Goal: Task Accomplishment & Management: Manage account settings

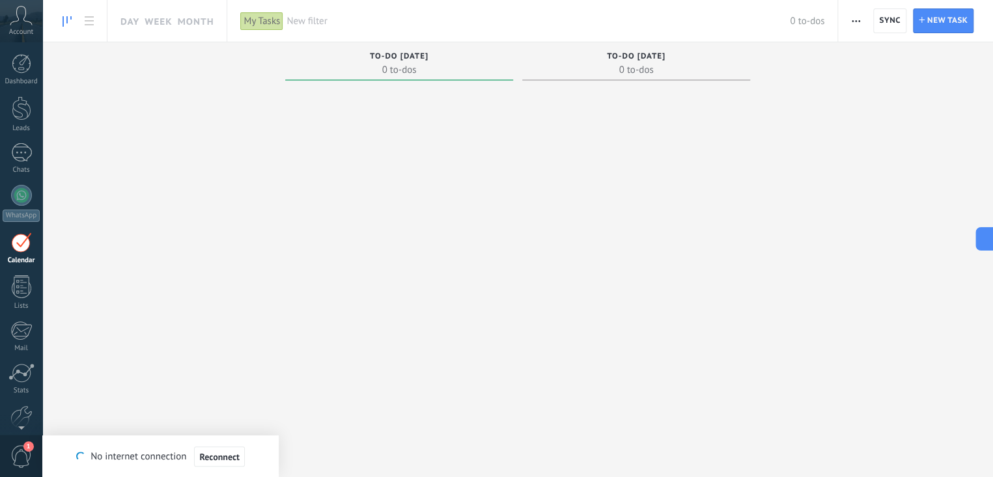
click at [222, 460] on span "Reconnect" at bounding box center [219, 457] width 40 height 9
click at [20, 68] on div at bounding box center [22, 64] width 20 height 20
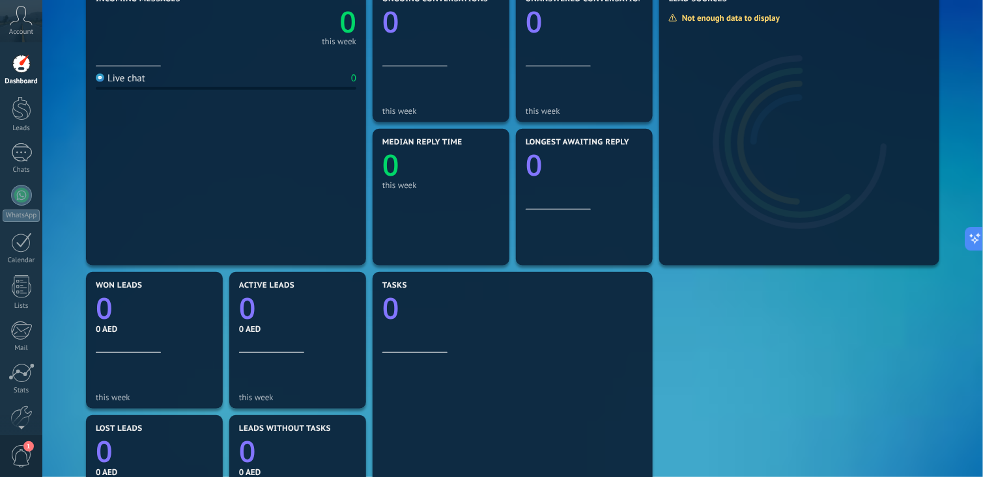
scroll to position [118, 0]
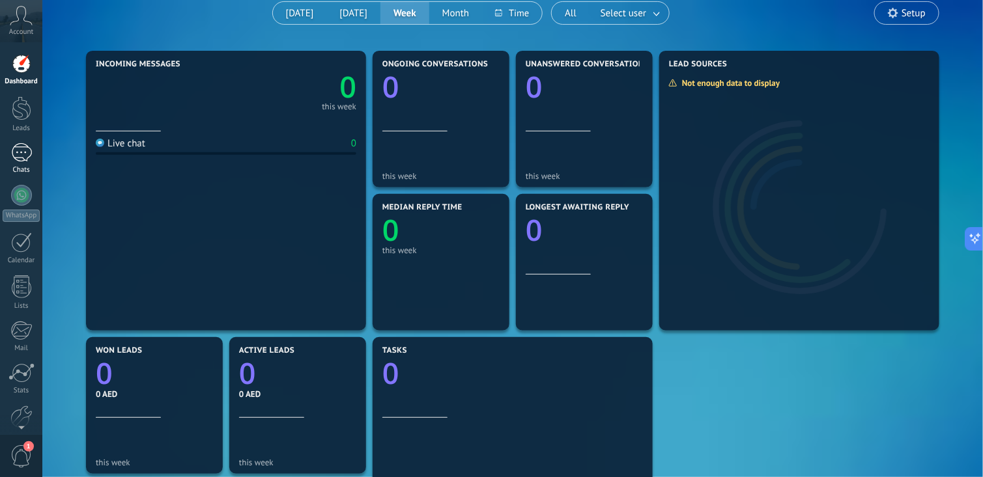
click at [17, 147] on div at bounding box center [21, 152] width 21 height 19
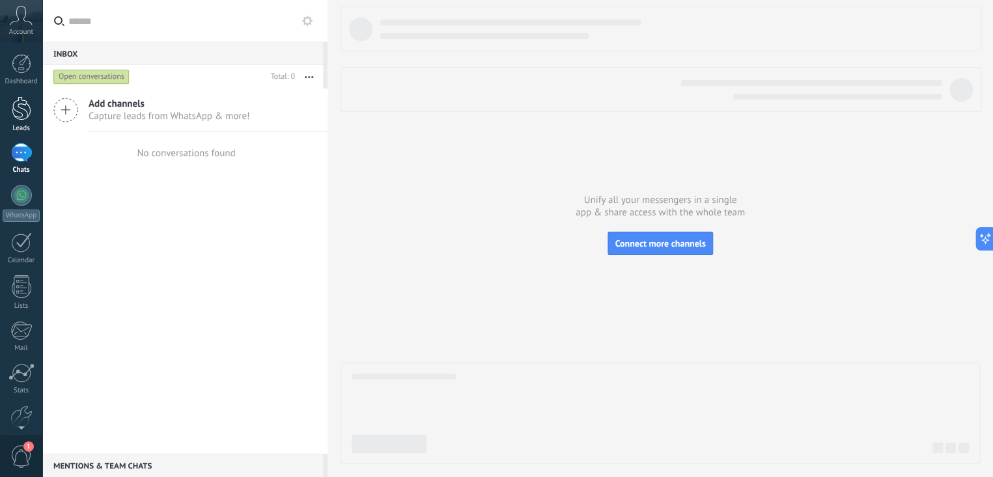
click at [25, 107] on div at bounding box center [22, 108] width 20 height 24
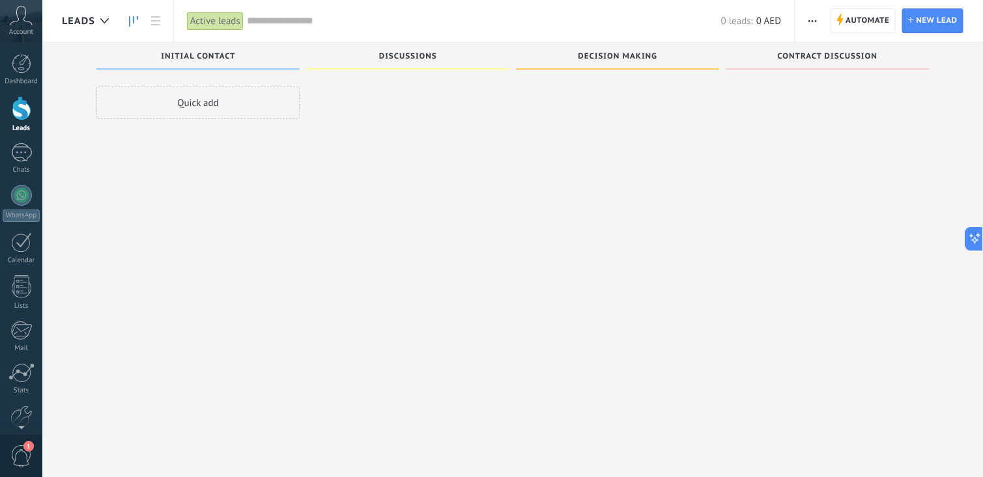
scroll to position [22, 0]
click at [20, 262] on div "Calendar" at bounding box center [22, 261] width 38 height 8
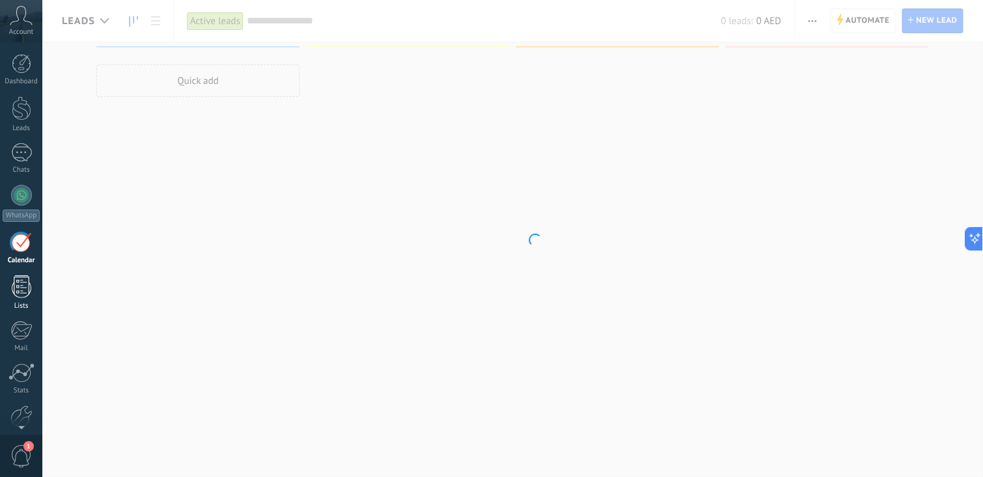
click at [17, 291] on div at bounding box center [22, 286] width 20 height 23
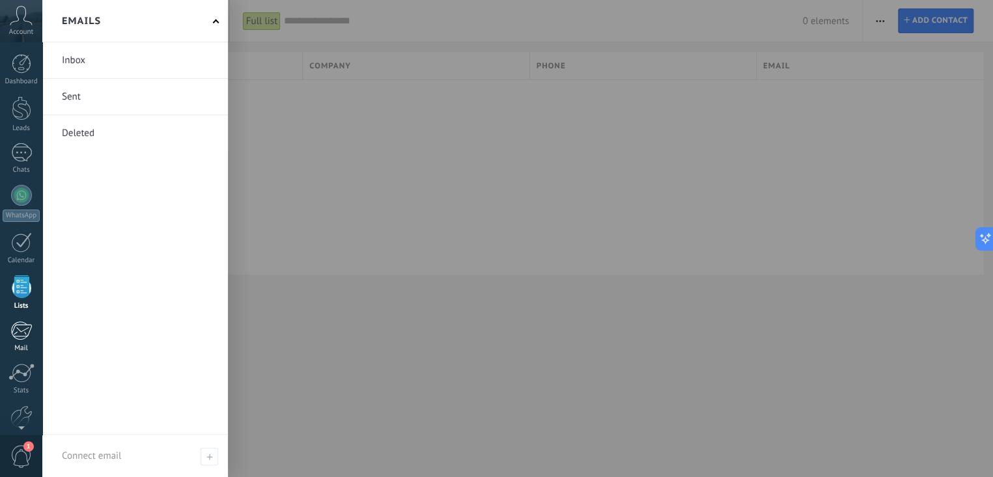
click at [25, 331] on div at bounding box center [20, 331] width 21 height 20
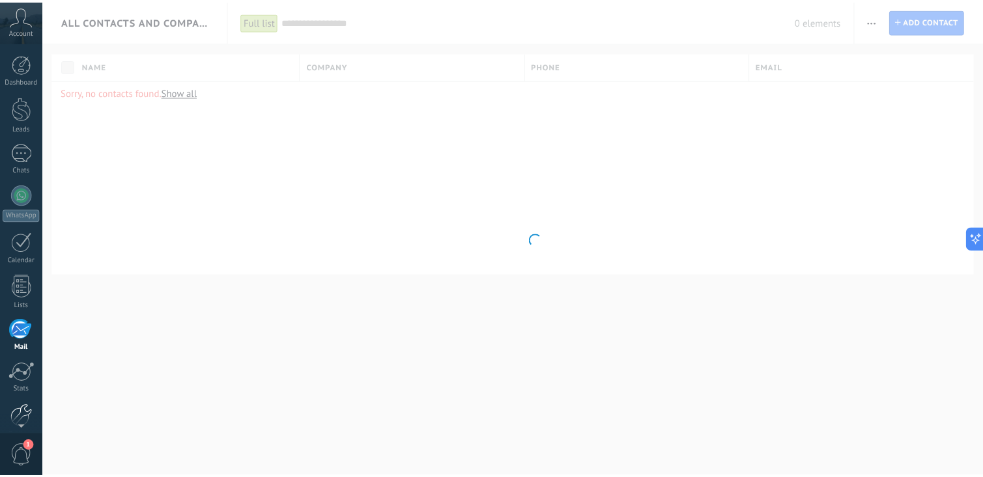
scroll to position [63, 0]
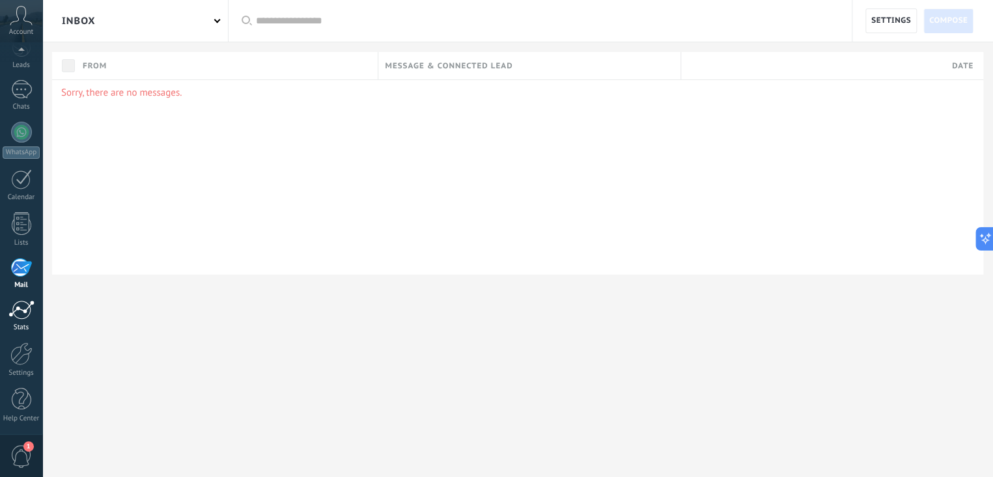
click at [30, 309] on div at bounding box center [21, 310] width 26 height 20
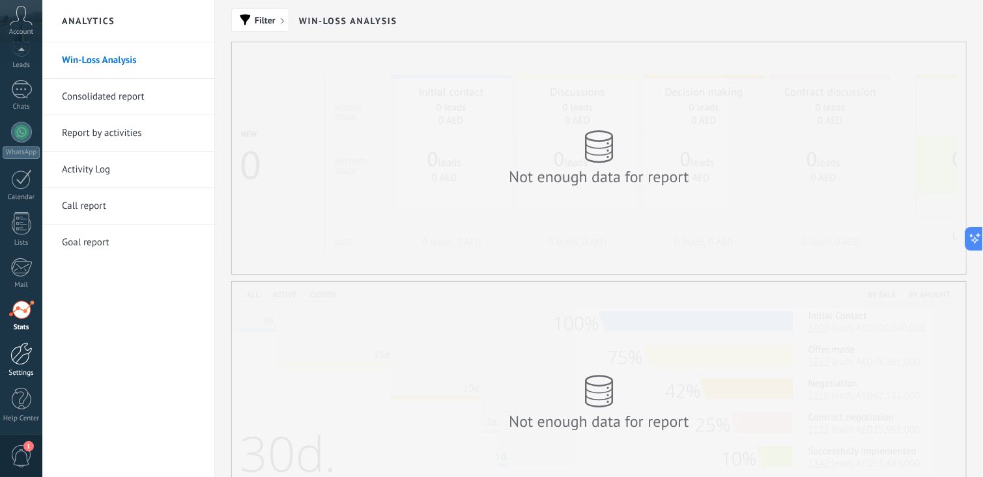
click at [22, 356] on div at bounding box center [21, 354] width 22 height 23
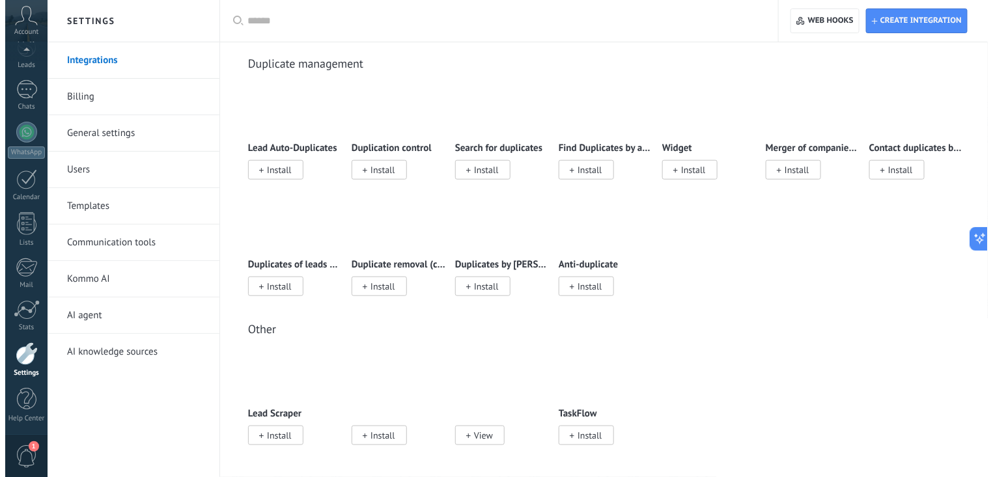
scroll to position [5920, 0]
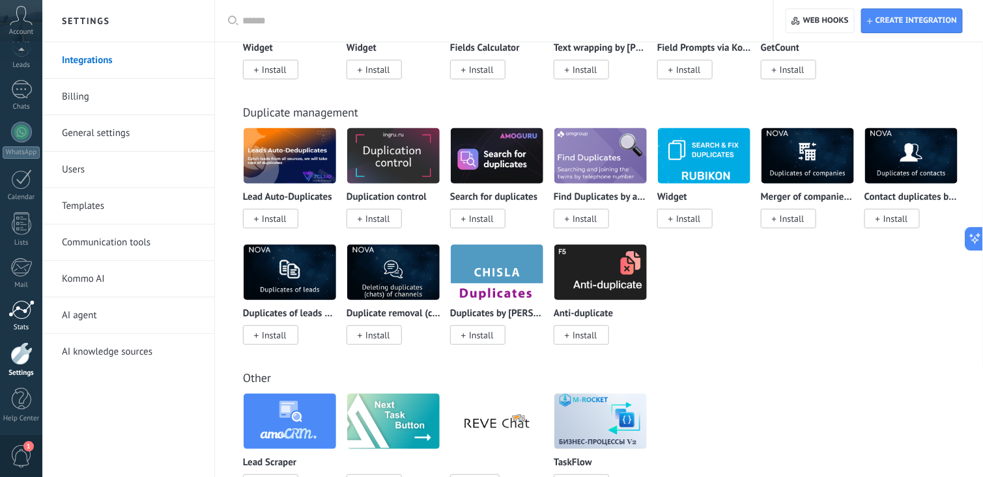
click at [15, 309] on div at bounding box center [21, 310] width 26 height 20
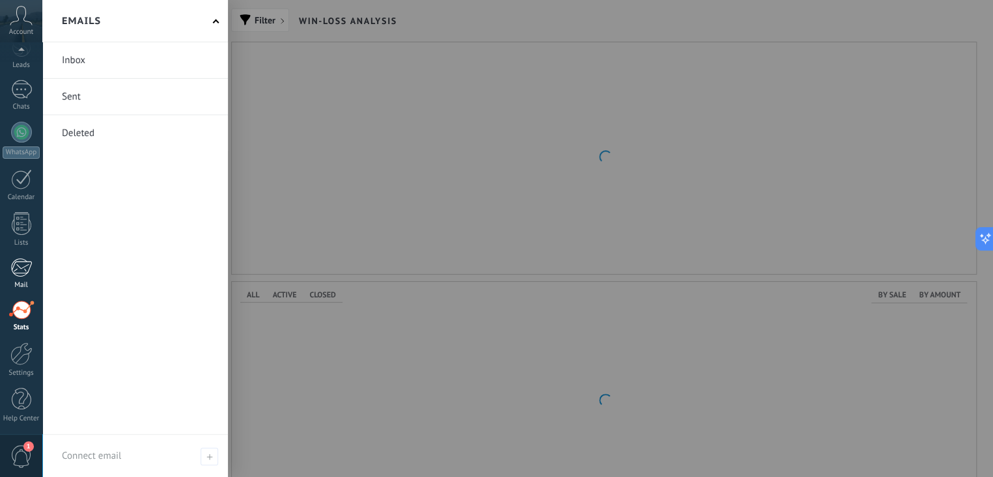
click at [23, 272] on div at bounding box center [20, 268] width 21 height 20
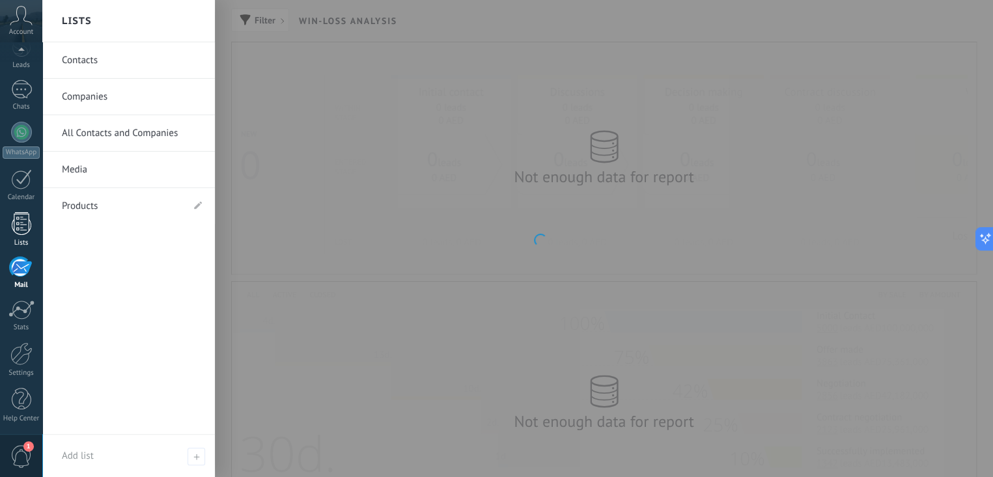
click at [31, 231] on link "Lists" at bounding box center [21, 229] width 42 height 35
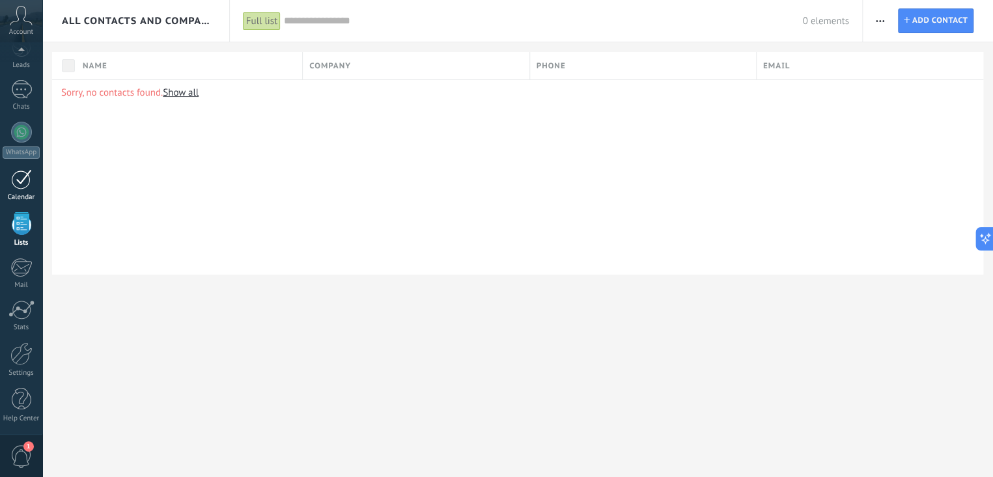
click at [7, 184] on link "Calendar" at bounding box center [21, 185] width 42 height 33
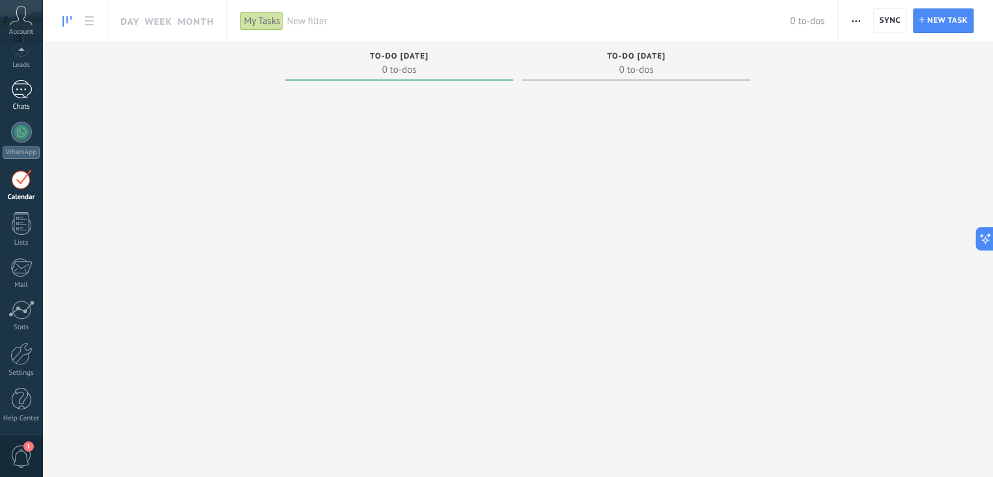
click at [22, 89] on div at bounding box center [21, 89] width 21 height 19
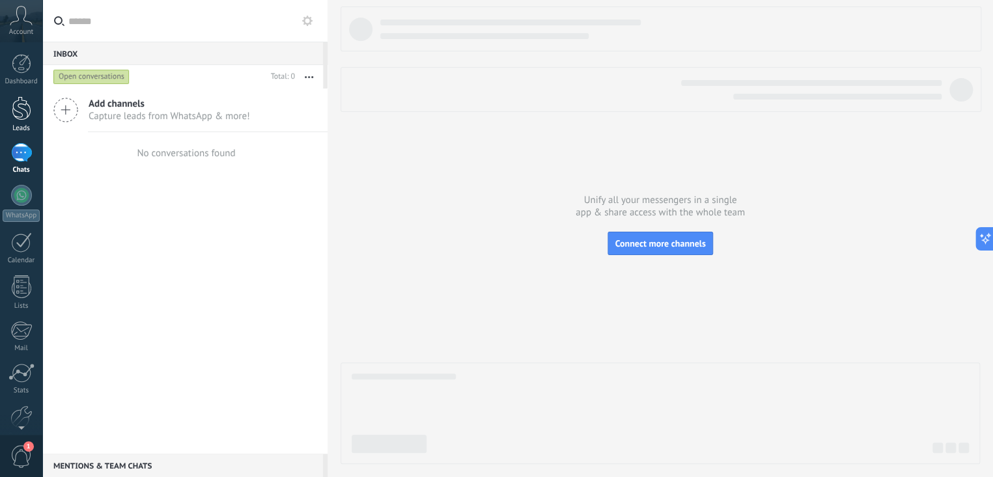
click at [25, 112] on div at bounding box center [22, 108] width 20 height 24
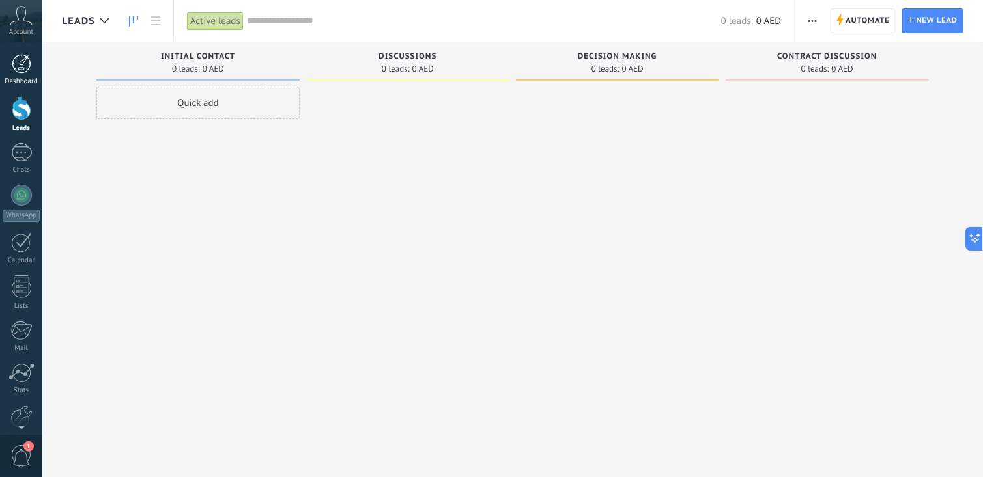
click at [16, 66] on div at bounding box center [22, 64] width 20 height 20
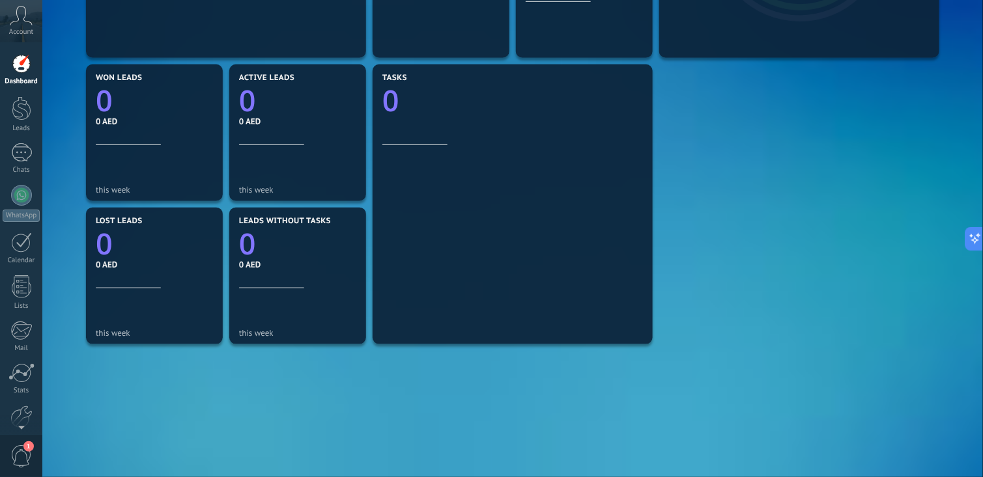
scroll to position [443, 0]
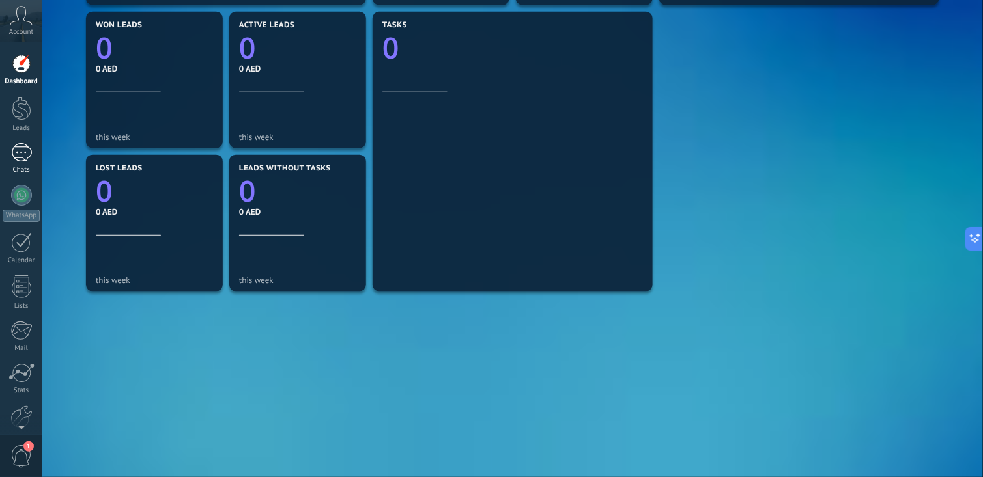
click at [25, 157] on div at bounding box center [21, 152] width 21 height 19
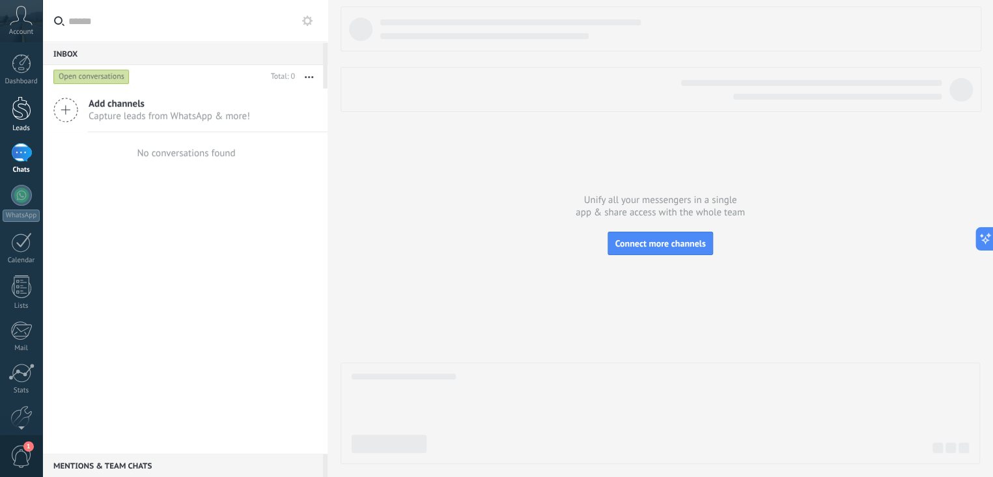
click at [25, 120] on link "Leads" at bounding box center [21, 114] width 42 height 36
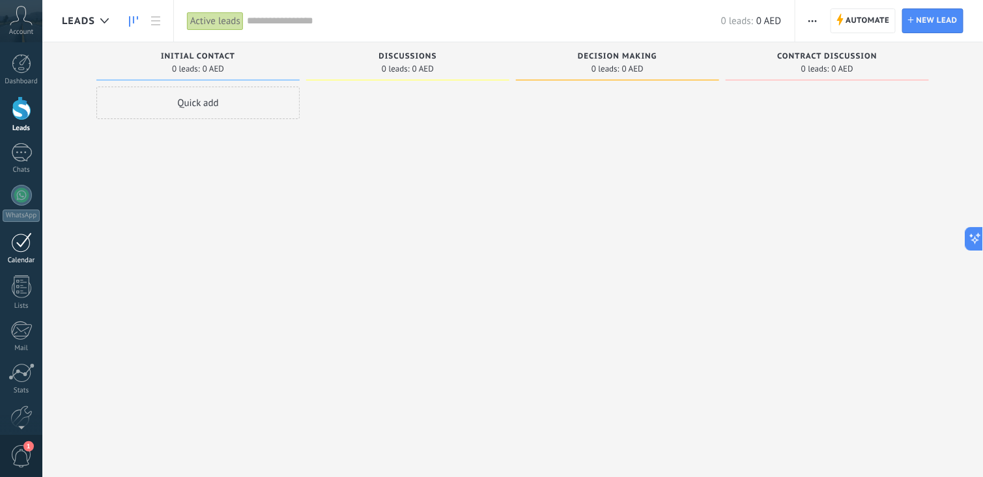
click at [8, 246] on link "Calendar" at bounding box center [21, 248] width 42 height 33
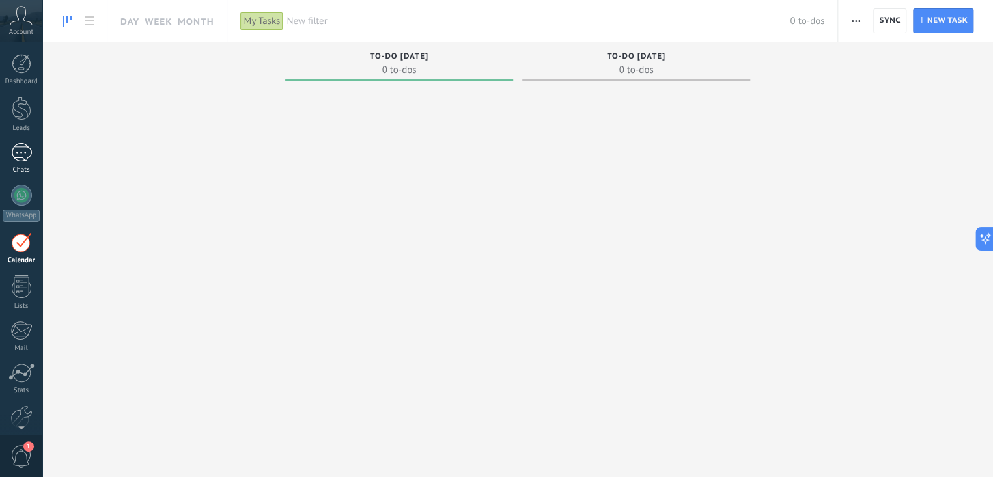
click at [27, 154] on div at bounding box center [21, 152] width 21 height 19
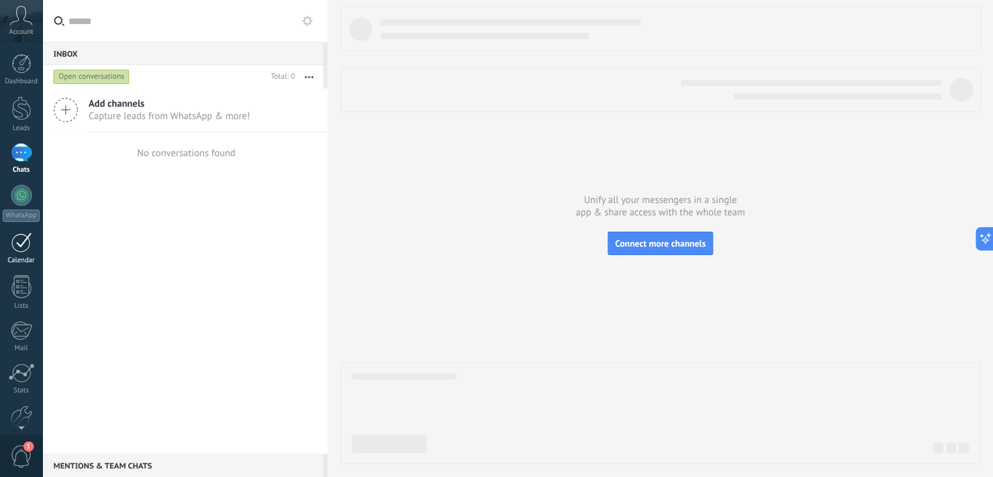
click at [13, 255] on link "Calendar" at bounding box center [21, 248] width 42 height 33
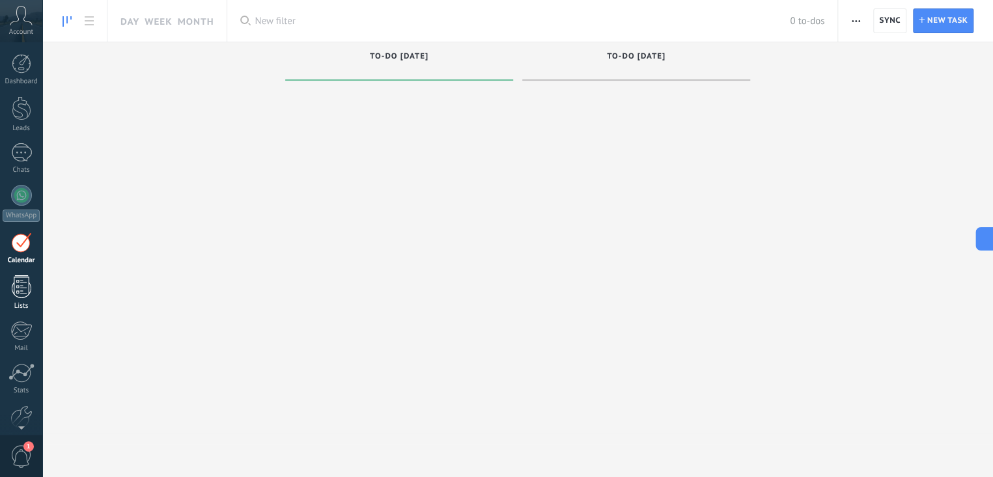
click at [17, 296] on div at bounding box center [22, 286] width 20 height 23
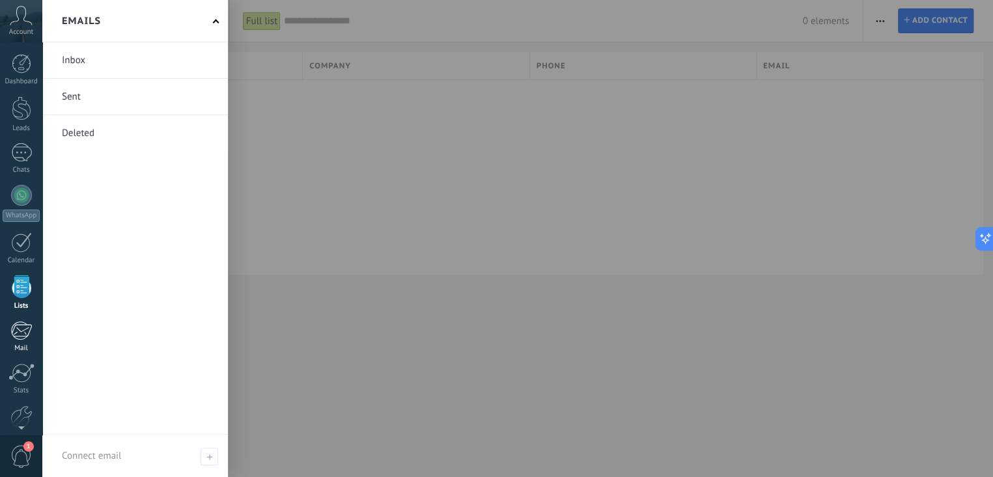
click at [27, 328] on div at bounding box center [20, 331] width 21 height 20
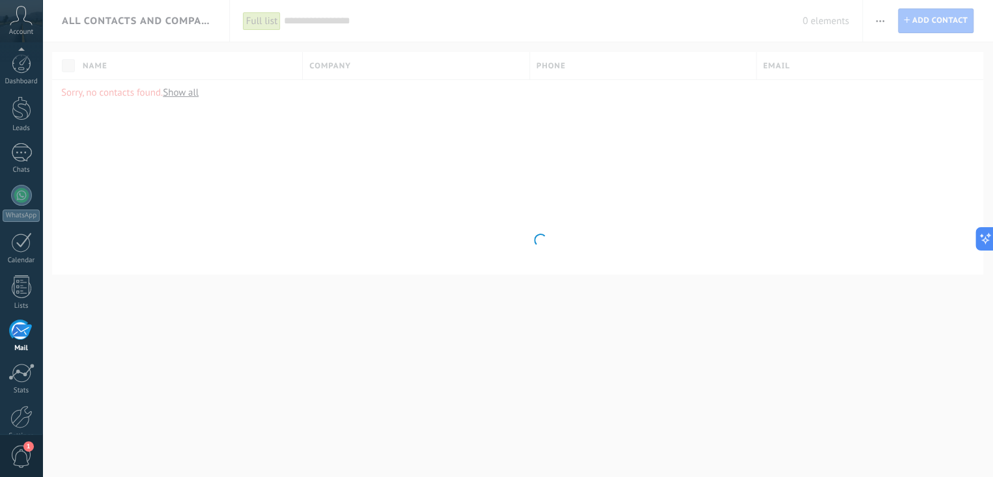
scroll to position [63, 0]
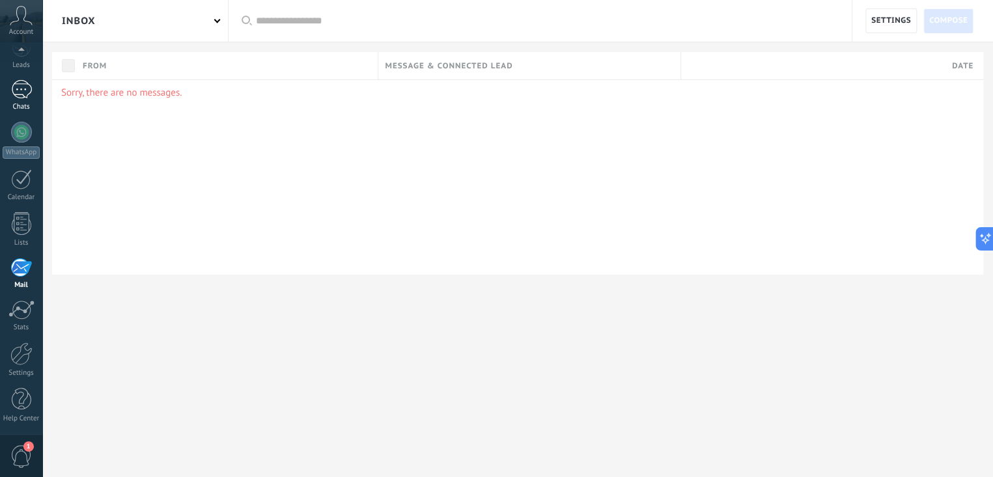
click at [21, 103] on div "Chats" at bounding box center [22, 107] width 38 height 8
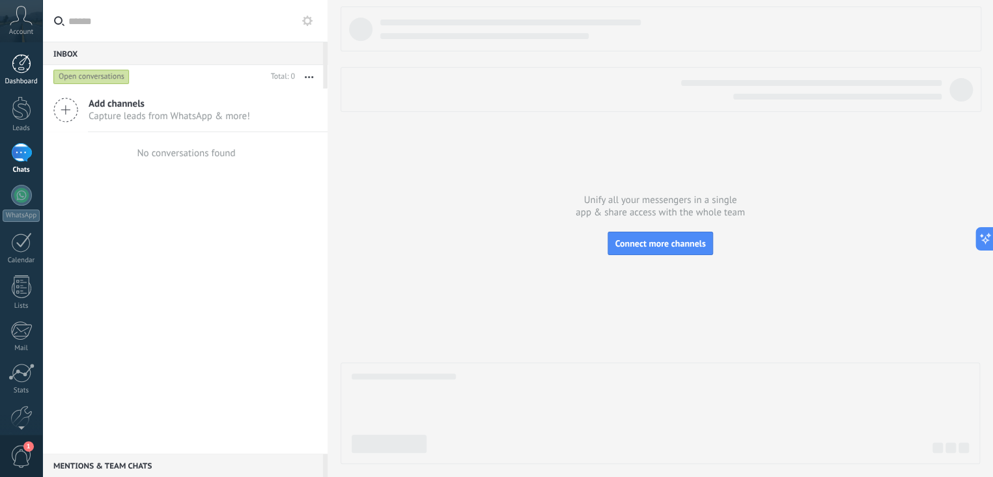
click at [28, 74] on link "Dashboard" at bounding box center [21, 70] width 42 height 32
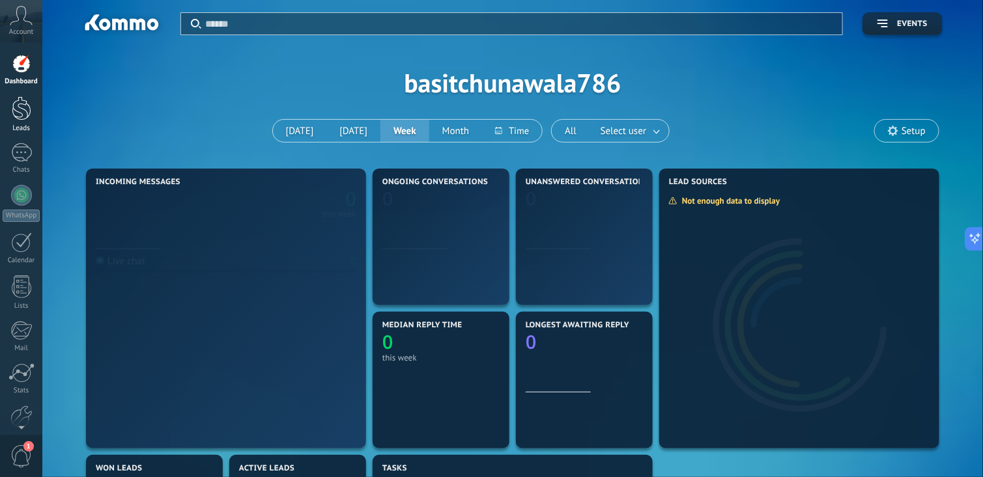
click at [20, 107] on div at bounding box center [22, 108] width 20 height 24
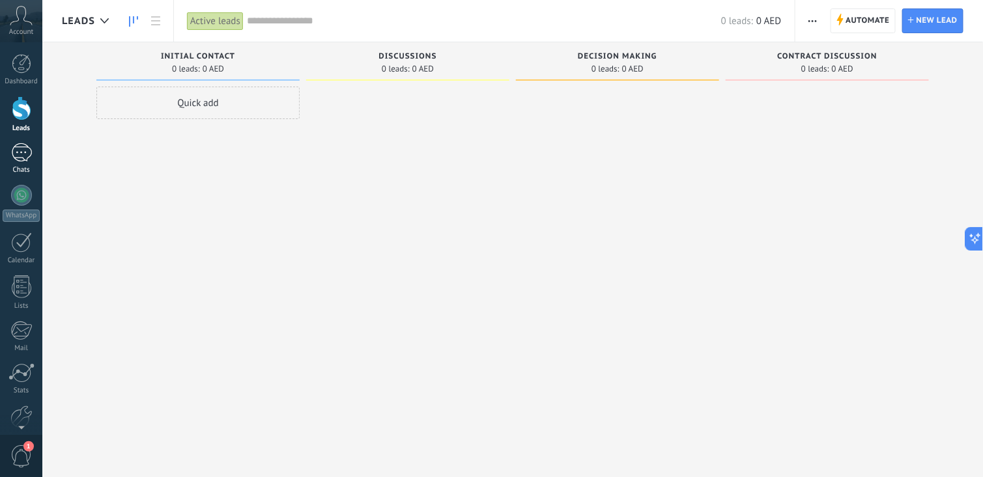
click at [22, 158] on div at bounding box center [21, 152] width 21 height 19
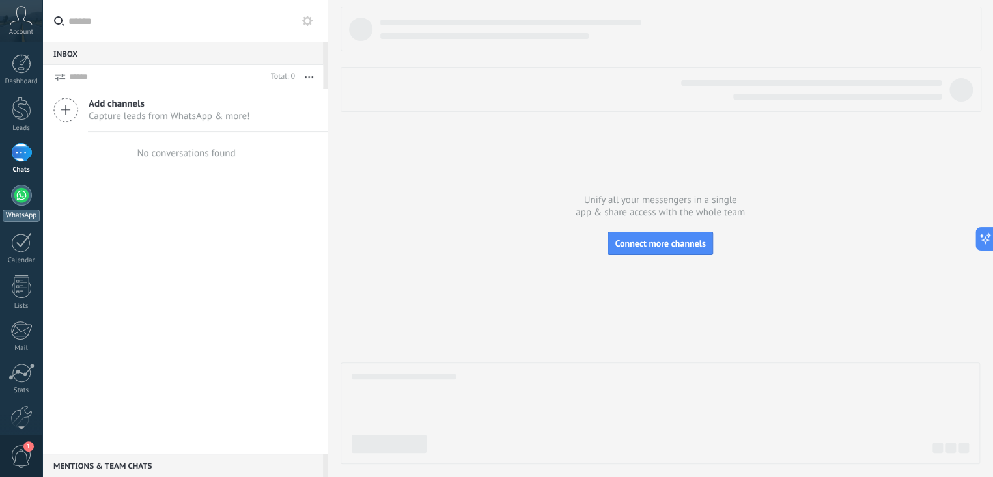
click at [18, 188] on div at bounding box center [21, 195] width 21 height 21
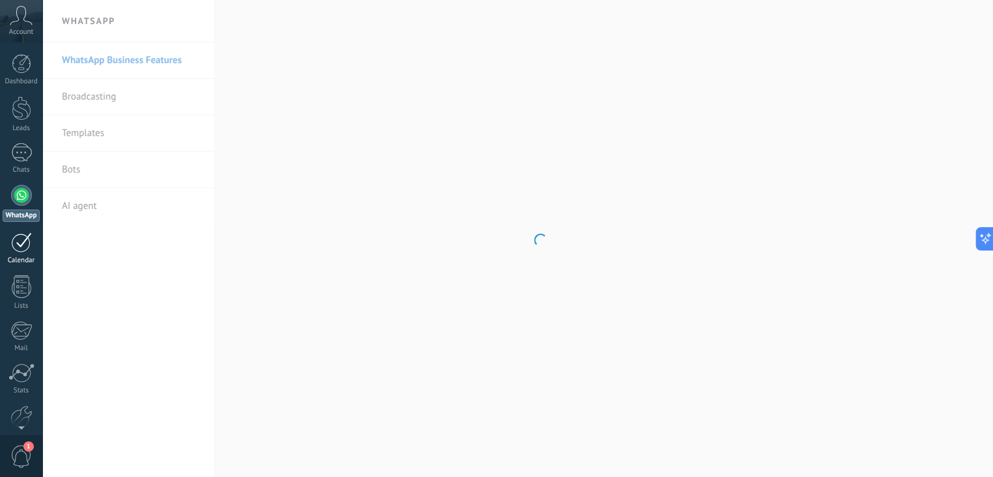
click at [25, 247] on div at bounding box center [21, 242] width 21 height 20
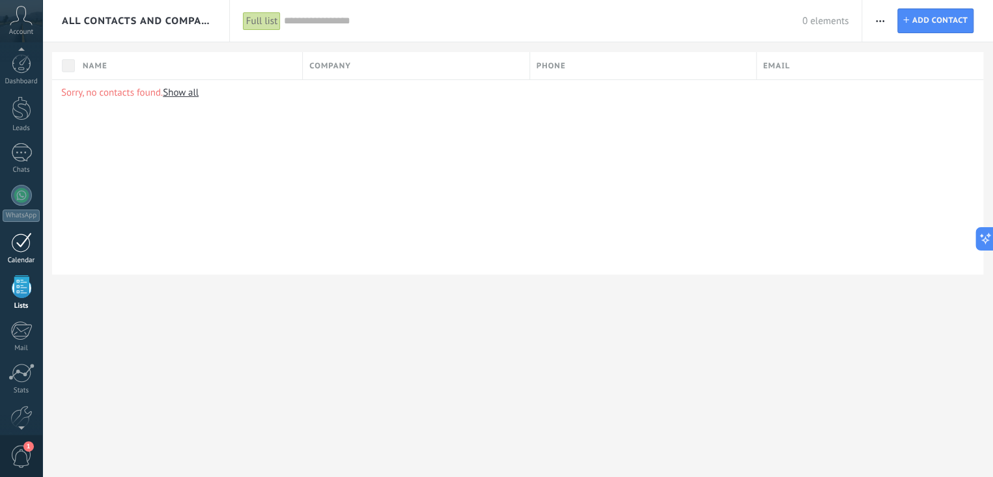
click at [18, 240] on div "Dashboard Leads Chats WhatsApp Customers" at bounding box center [21, 276] width 42 height 445
click at [27, 216] on div at bounding box center [21, 210] width 21 height 20
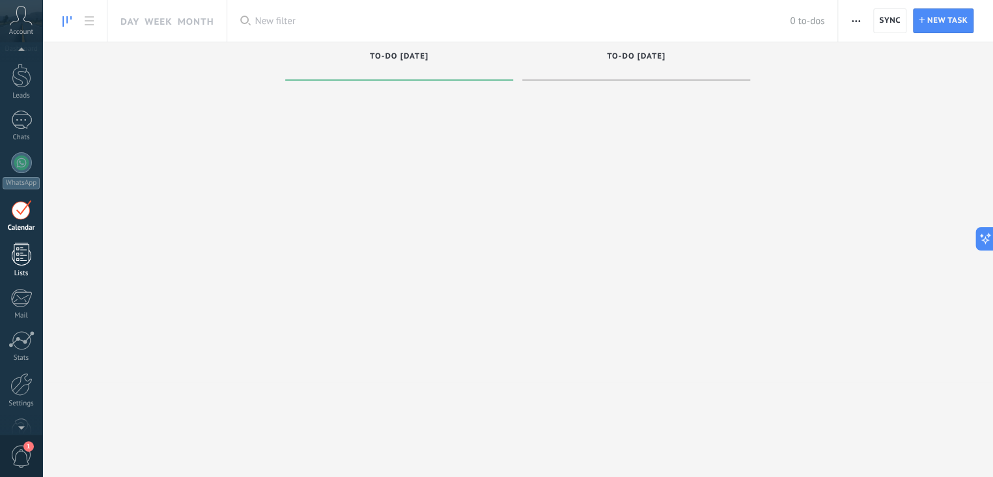
click at [21, 253] on div at bounding box center [22, 254] width 20 height 23
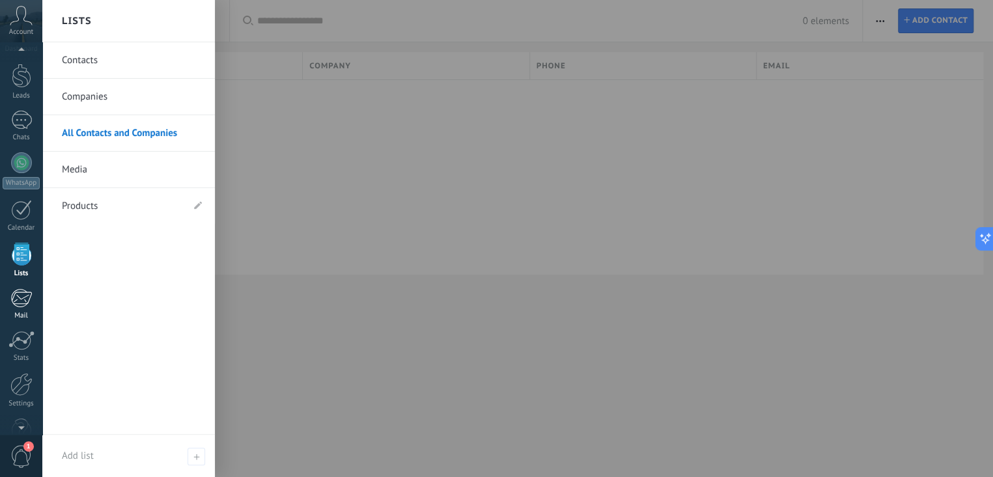
click at [8, 305] on link "Mail" at bounding box center [21, 304] width 42 height 32
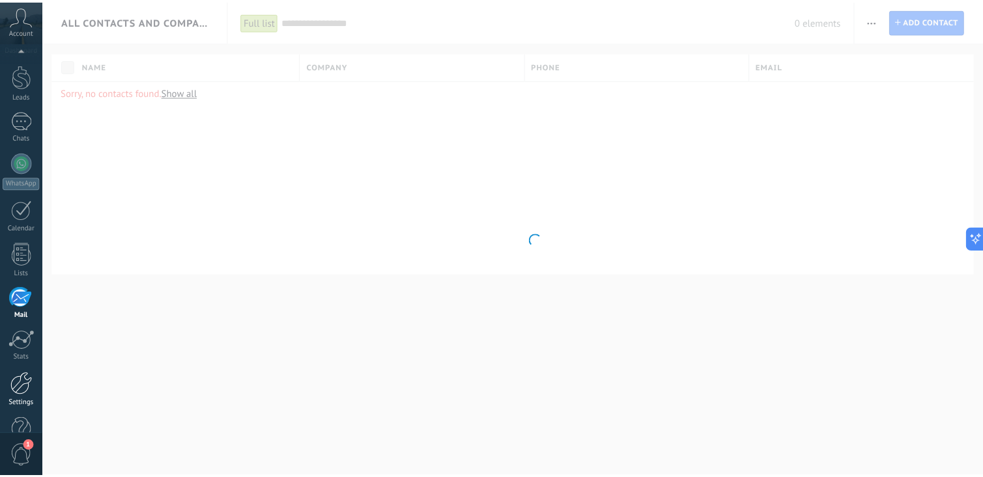
scroll to position [63, 0]
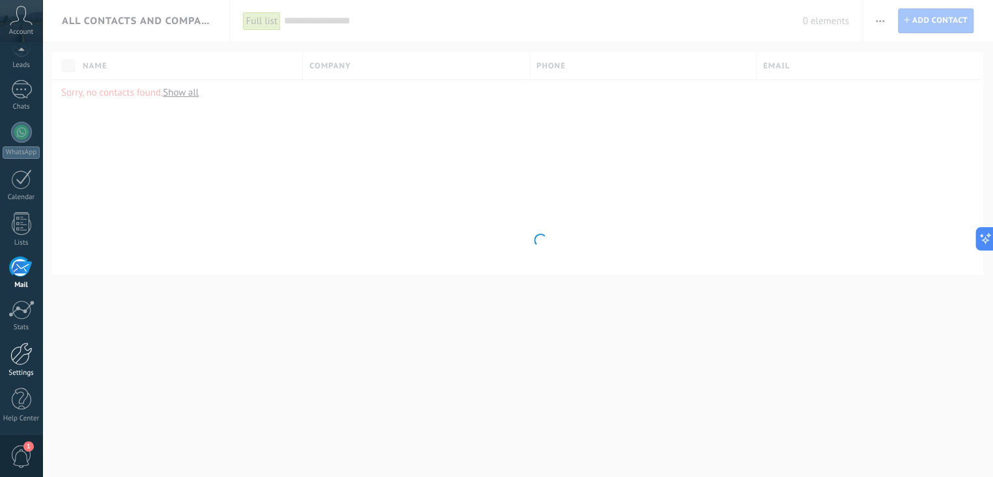
click at [25, 343] on div at bounding box center [21, 354] width 22 height 23
click at [20, 303] on div at bounding box center [21, 310] width 26 height 20
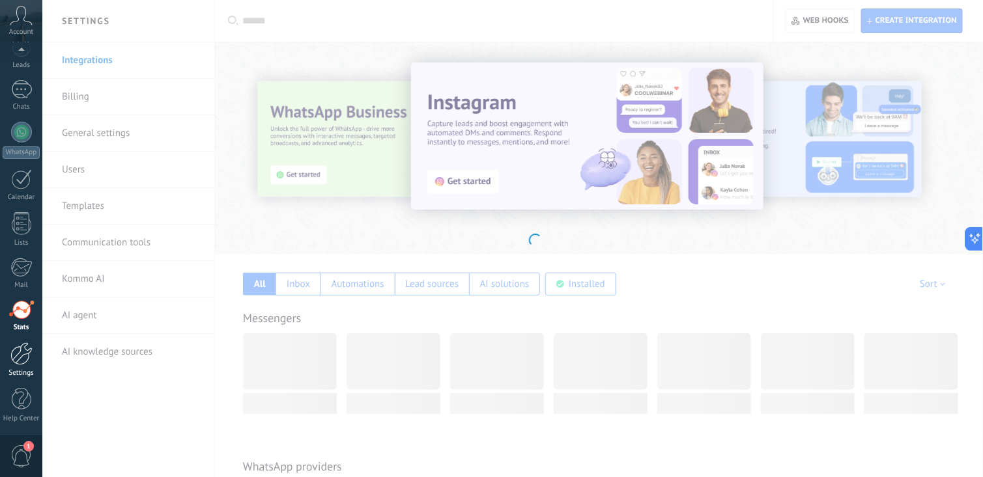
click at [21, 351] on div at bounding box center [21, 354] width 22 height 23
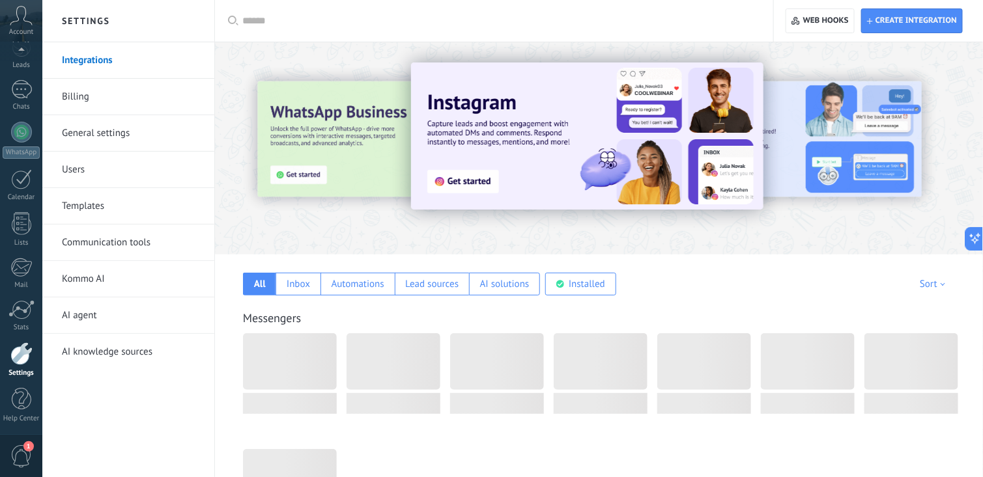
scroll to position [130, 0]
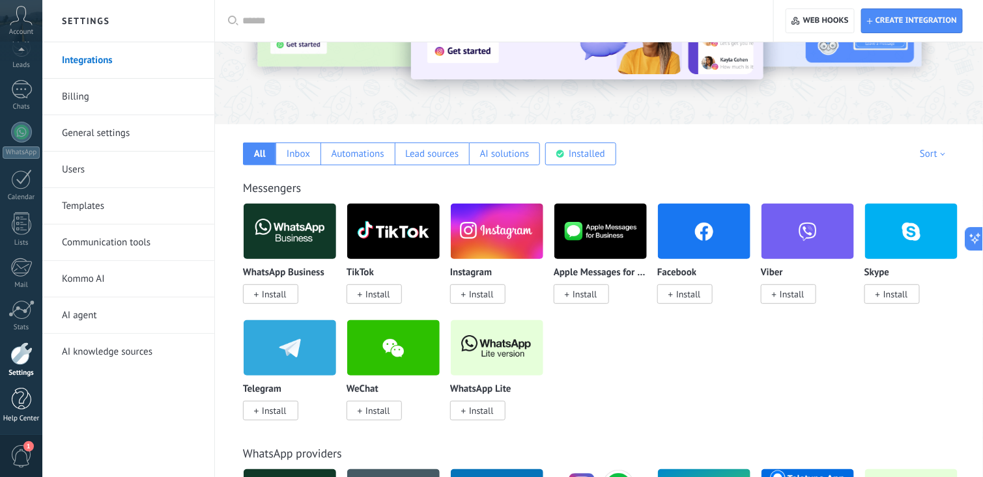
click at [16, 397] on div at bounding box center [22, 399] width 20 height 23
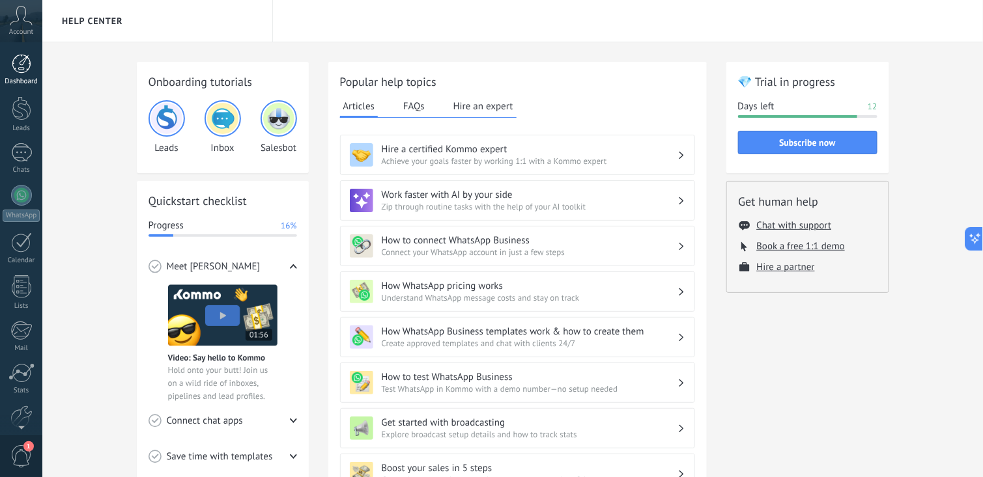
click at [21, 68] on div at bounding box center [22, 64] width 20 height 20
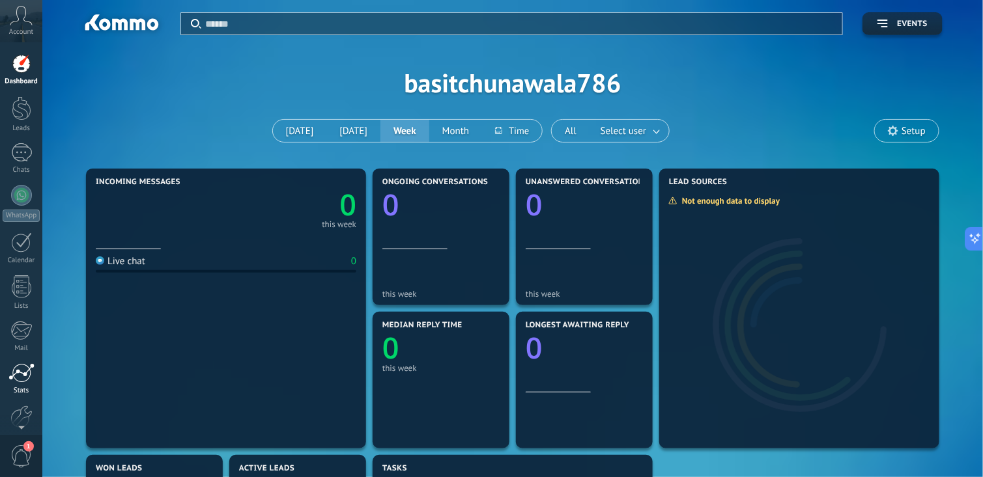
click at [23, 378] on div at bounding box center [21, 373] width 26 height 20
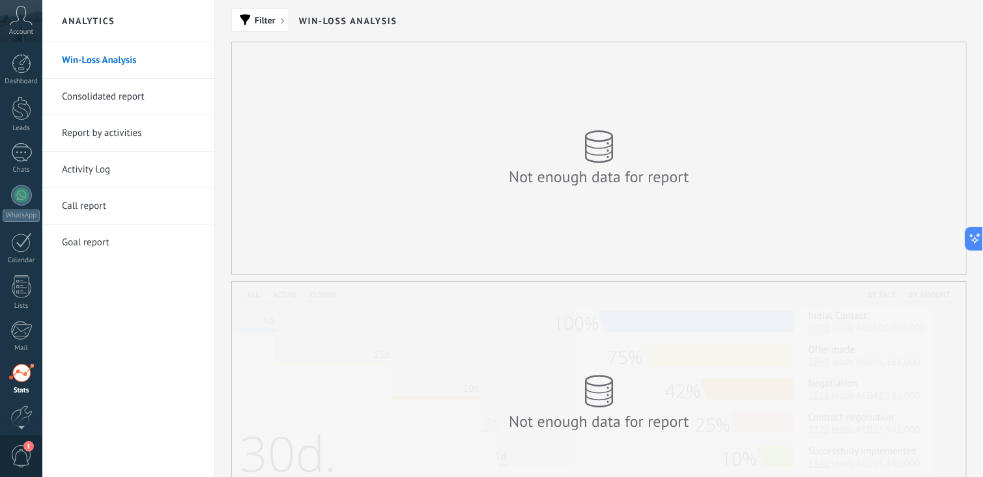
scroll to position [63, 0]
click at [4, 366] on link "Settings" at bounding box center [21, 360] width 42 height 35
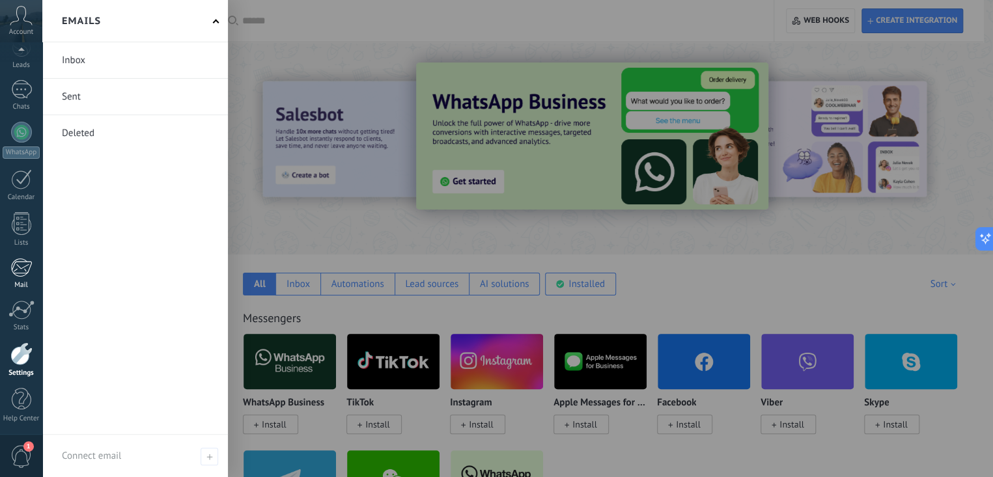
click at [31, 264] on div at bounding box center [20, 268] width 21 height 20
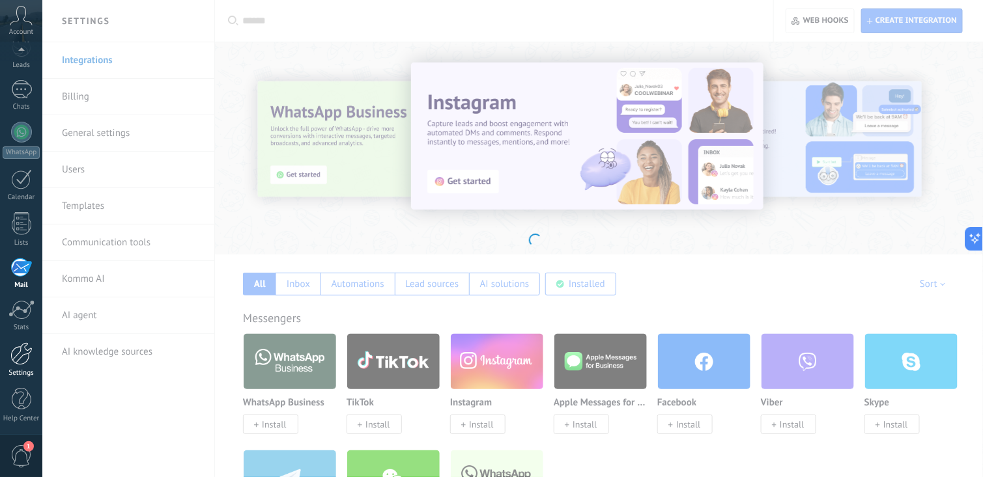
click at [14, 357] on div at bounding box center [21, 354] width 22 height 23
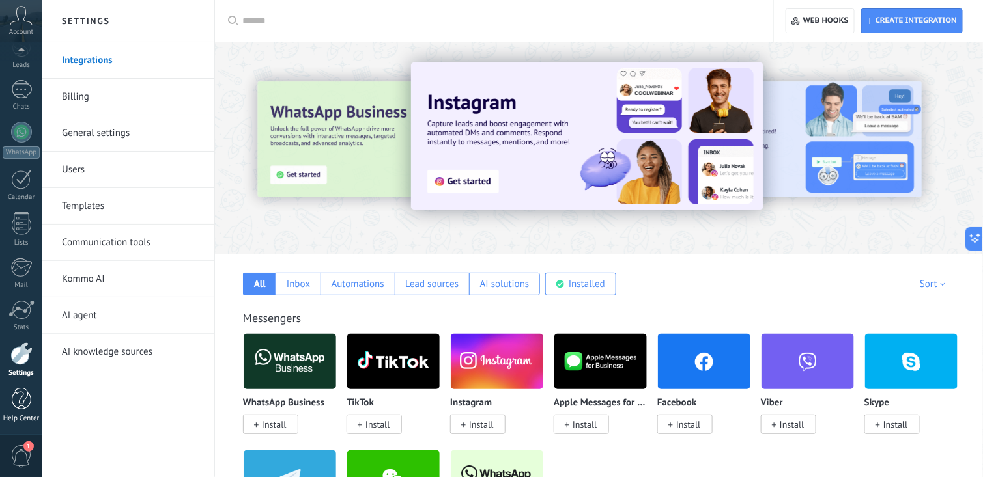
click at [33, 393] on link "Help Center" at bounding box center [21, 405] width 42 height 35
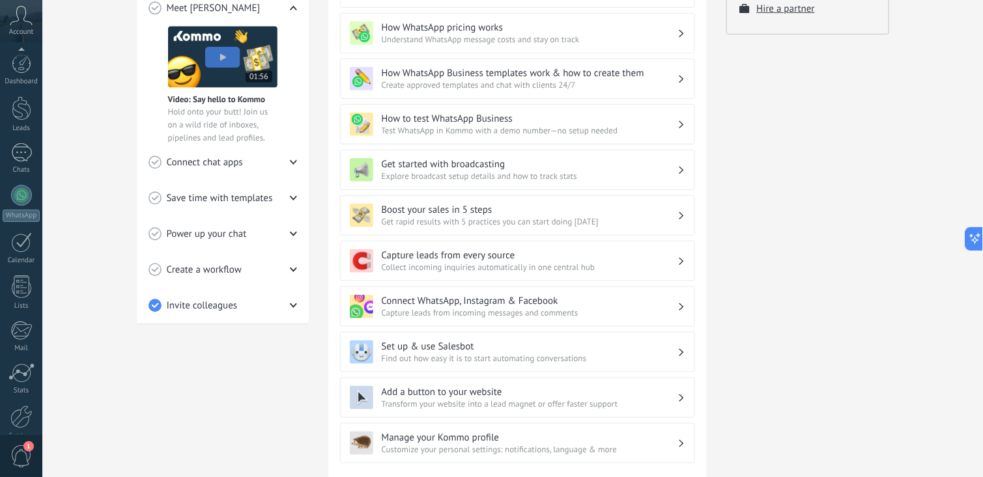
scroll to position [63, 0]
click at [7, 354] on link "Settings" at bounding box center [21, 360] width 42 height 35
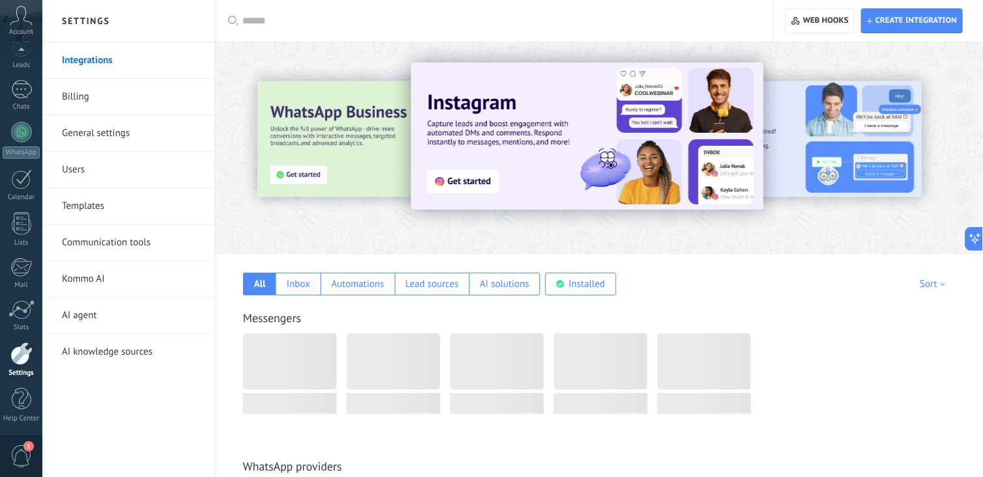
click at [85, 169] on link "Users" at bounding box center [131, 170] width 139 height 36
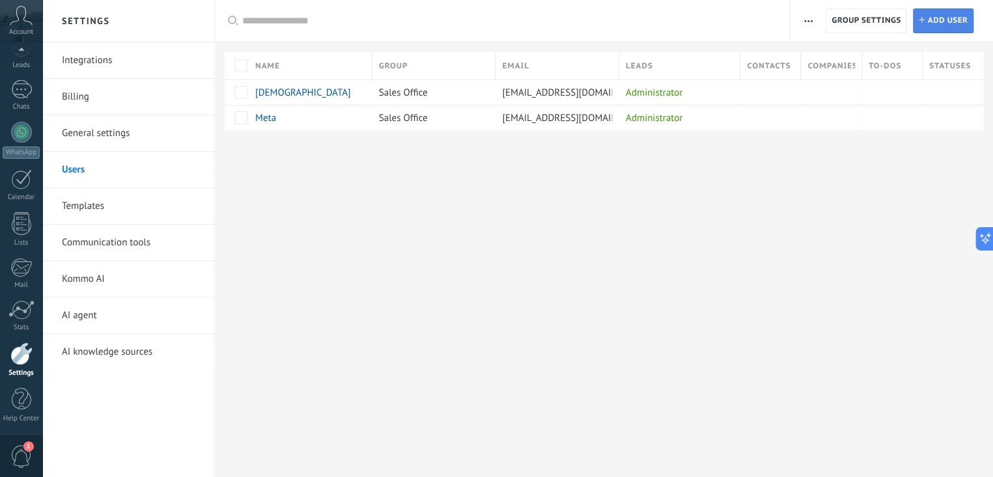
click at [930, 20] on span "Add user" at bounding box center [947, 20] width 40 height 23
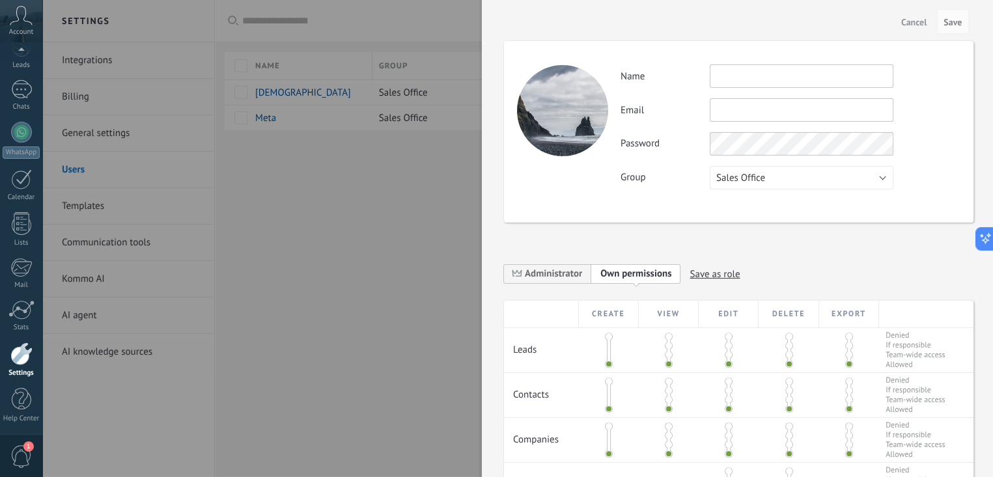
click at [732, 65] on input "text" at bounding box center [802, 75] width 184 height 23
click at [761, 82] on input "text" at bounding box center [802, 75] width 184 height 23
type input "****"
click at [791, 111] on input "text" at bounding box center [802, 109] width 184 height 23
type input "**********"
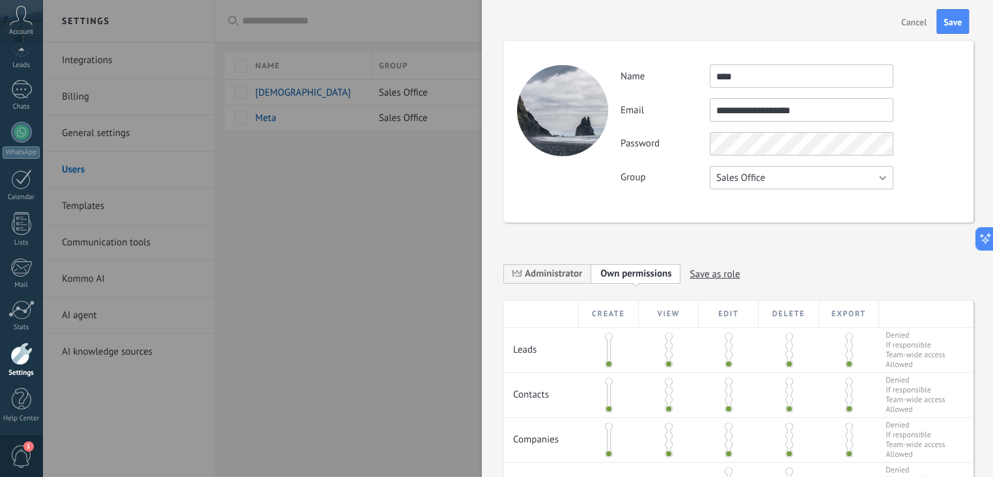
click at [776, 180] on button "Sales Office" at bounding box center [802, 177] width 184 height 23
click at [668, 211] on div "**********" at bounding box center [738, 132] width 469 height 182
click at [544, 275] on span "Administrator" at bounding box center [553, 274] width 57 height 12
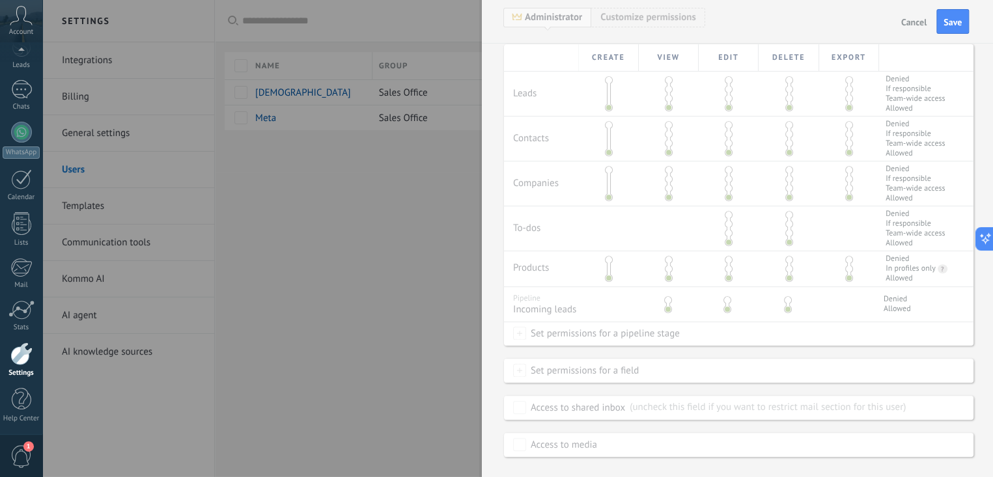
scroll to position [281, 0]
click at [756, 306] on div "Create View Edit Delete Export Leads Denied If responsible Team-wide access All…" at bounding box center [738, 254] width 469 height 413
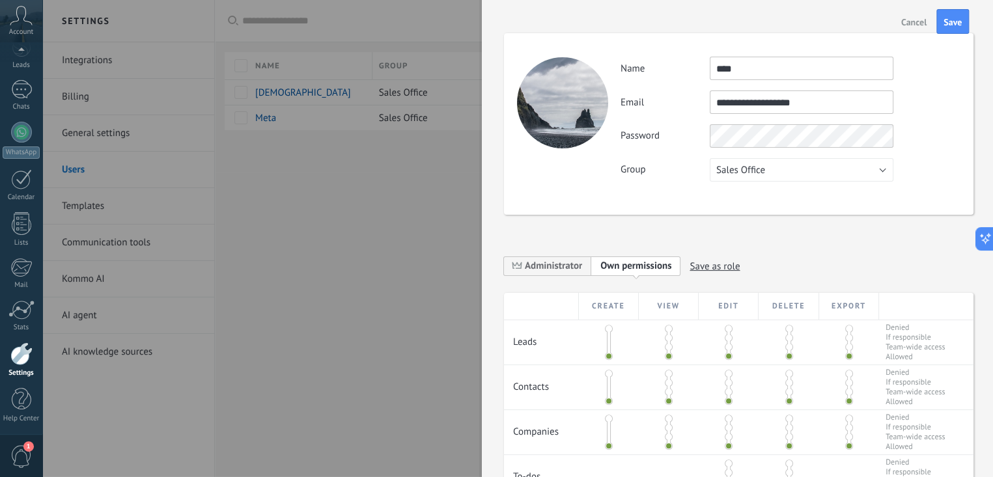
scroll to position [0, 0]
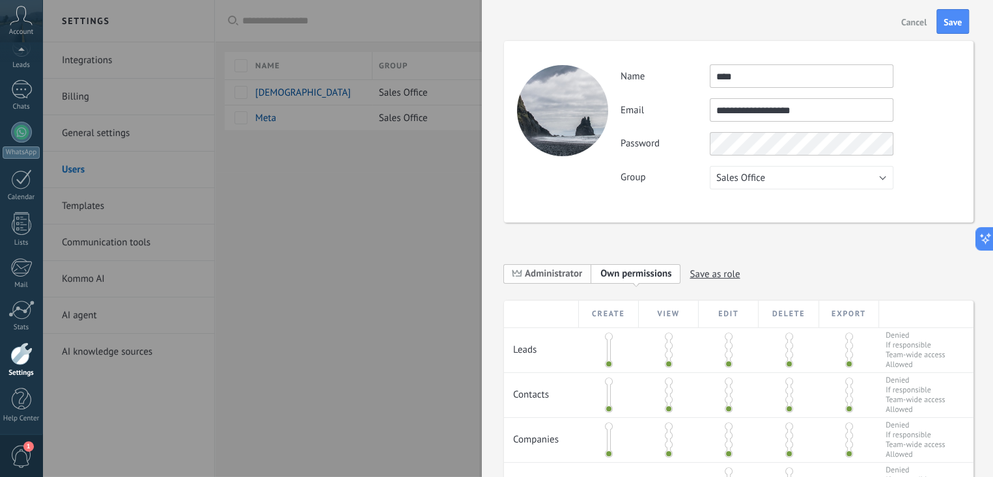
click at [562, 273] on span "Administrator" at bounding box center [553, 274] width 57 height 12
click at [546, 285] on b at bounding box center [547, 284] width 5 height 3
click at [964, 31] on button "Save" at bounding box center [952, 21] width 33 height 25
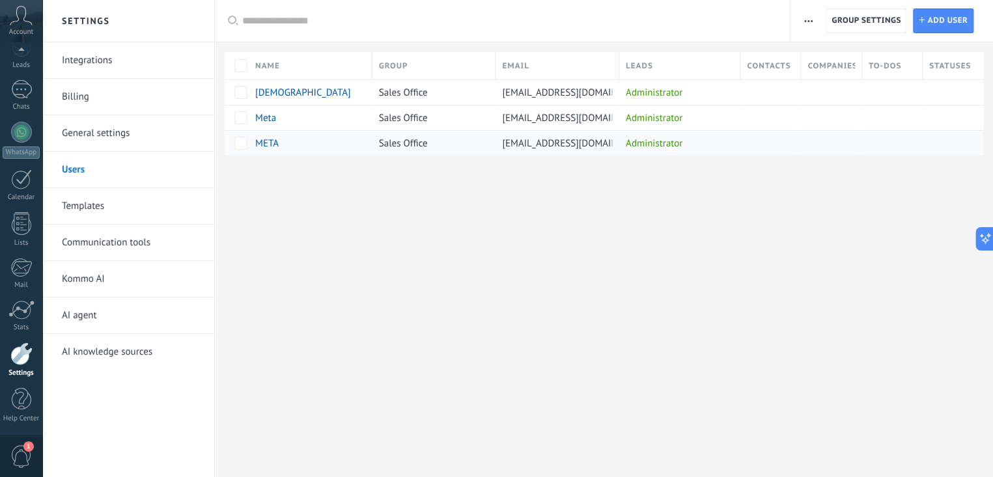
click at [262, 147] on span "META" at bounding box center [266, 143] width 23 height 12
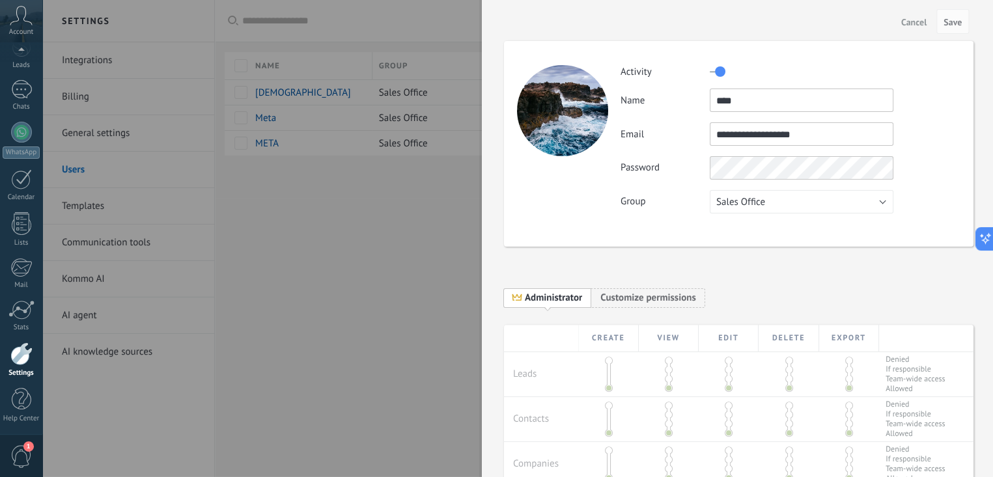
click at [814, 139] on input "**********" at bounding box center [802, 133] width 184 height 23
click at [788, 132] on input "**********" at bounding box center [802, 133] width 184 height 23
click at [784, 132] on input "**********" at bounding box center [802, 133] width 184 height 23
click at [781, 134] on input "**********" at bounding box center [802, 133] width 184 height 23
type input "**********"
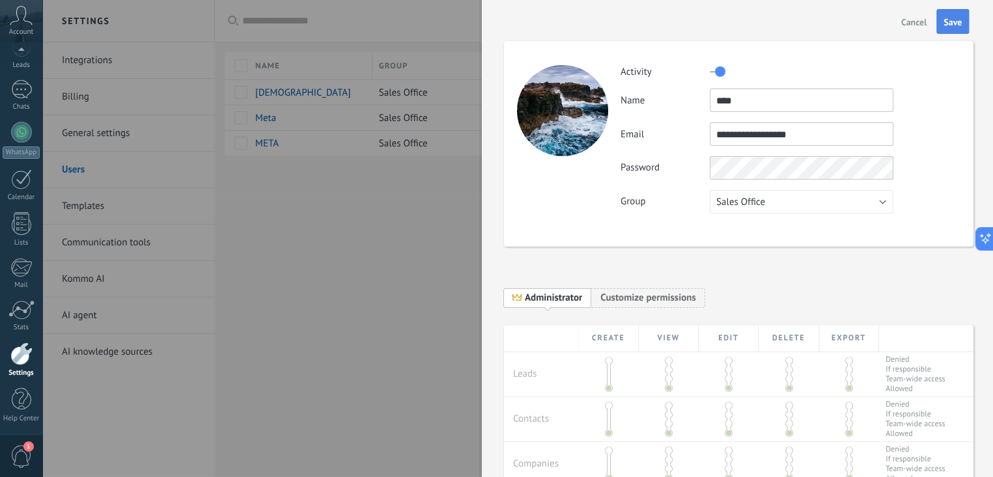
click at [949, 18] on span "Save" at bounding box center [953, 22] width 18 height 9
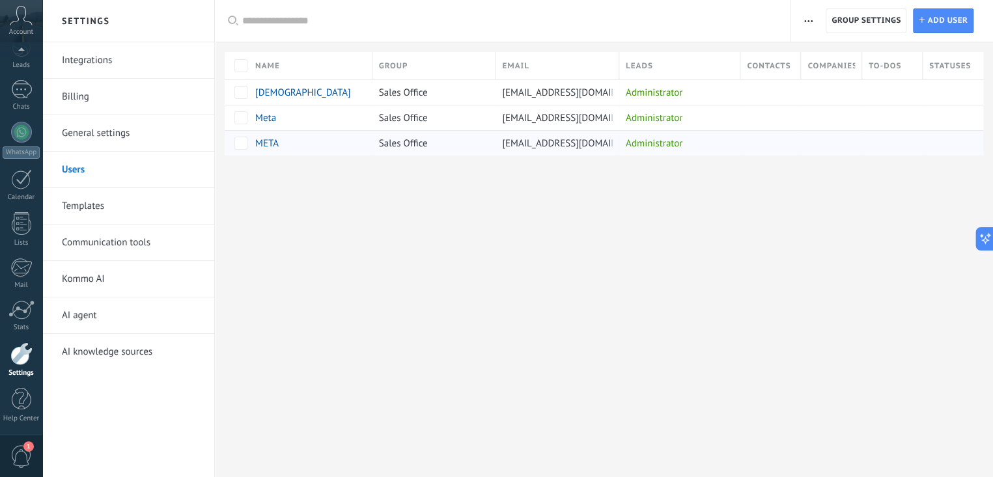
drag, startPoint x: 596, startPoint y: 139, endPoint x: 529, endPoint y: 148, distance: 68.3
click at [529, 148] on div "developer@metau.ae" at bounding box center [554, 143] width 117 height 25
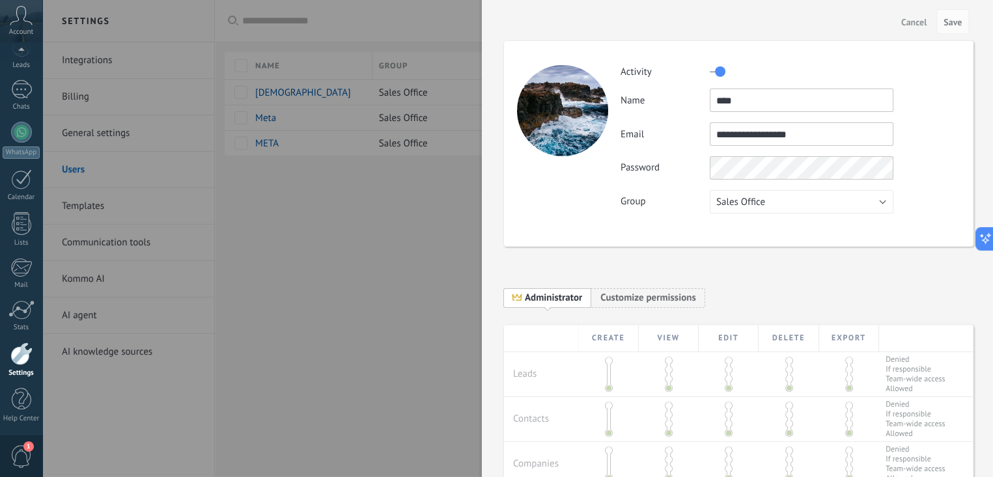
click at [923, 22] on span "Cancel" at bounding box center [913, 22] width 25 height 9
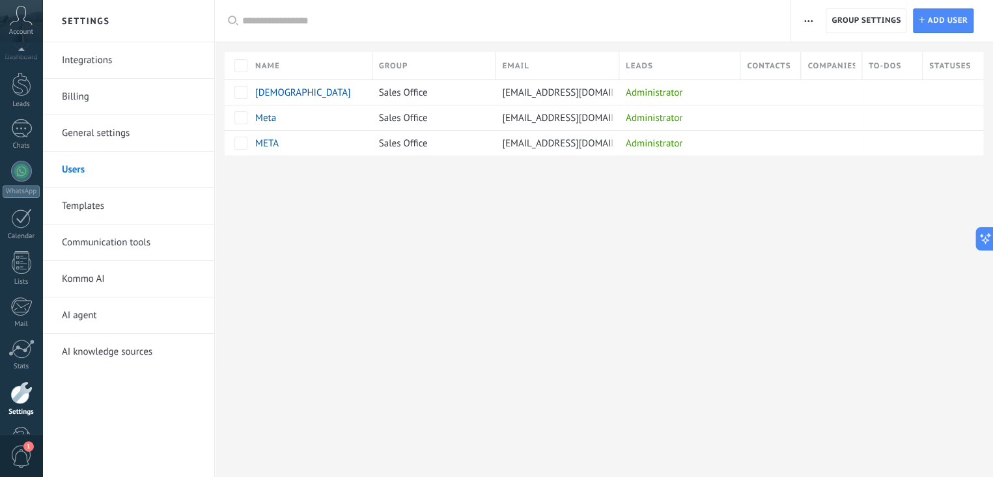
scroll to position [63, 0]
click at [76, 208] on link "Templates" at bounding box center [131, 206] width 139 height 36
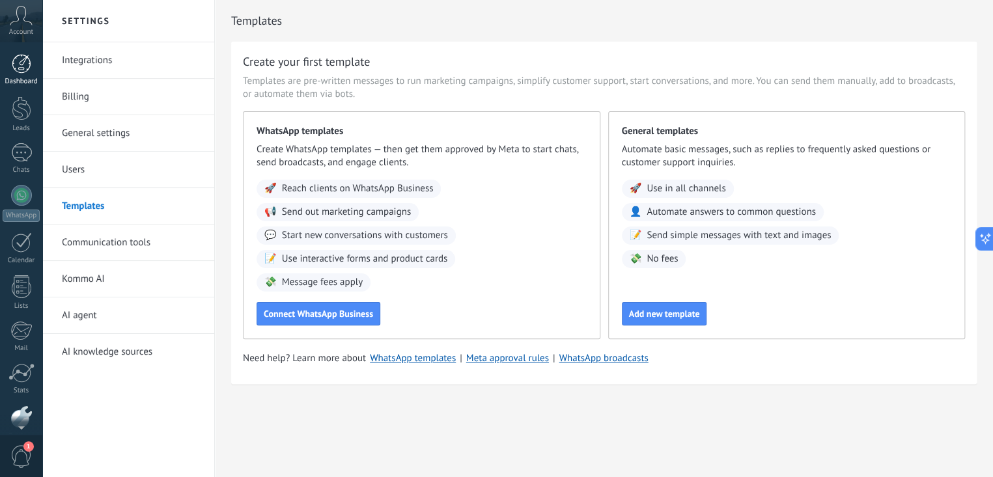
click at [18, 71] on div at bounding box center [22, 64] width 20 height 20
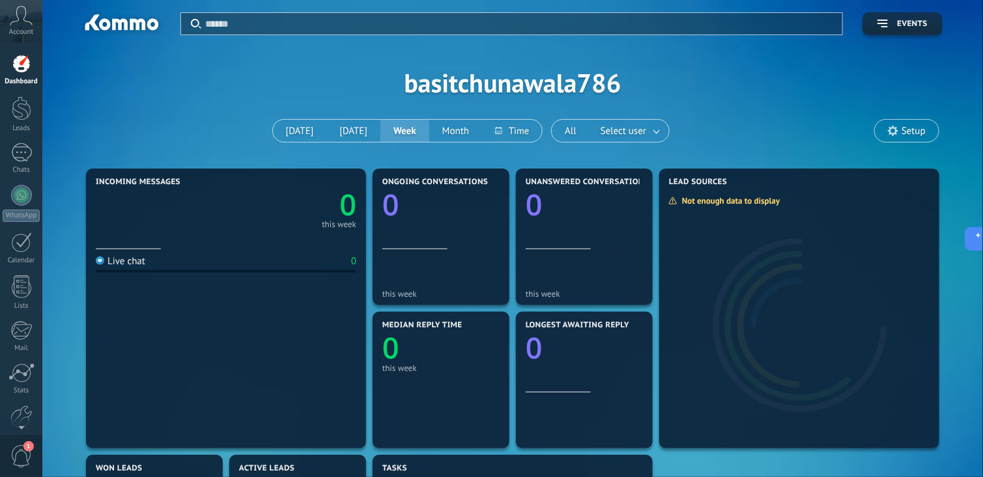
click at [18, 18] on use at bounding box center [21, 15] width 22 height 19
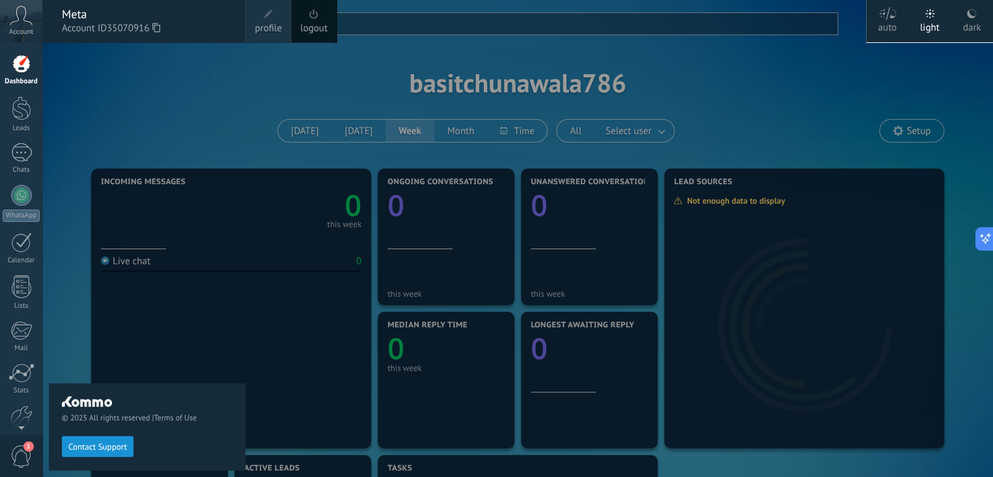
click at [314, 29] on link "logout" at bounding box center [313, 28] width 27 height 14
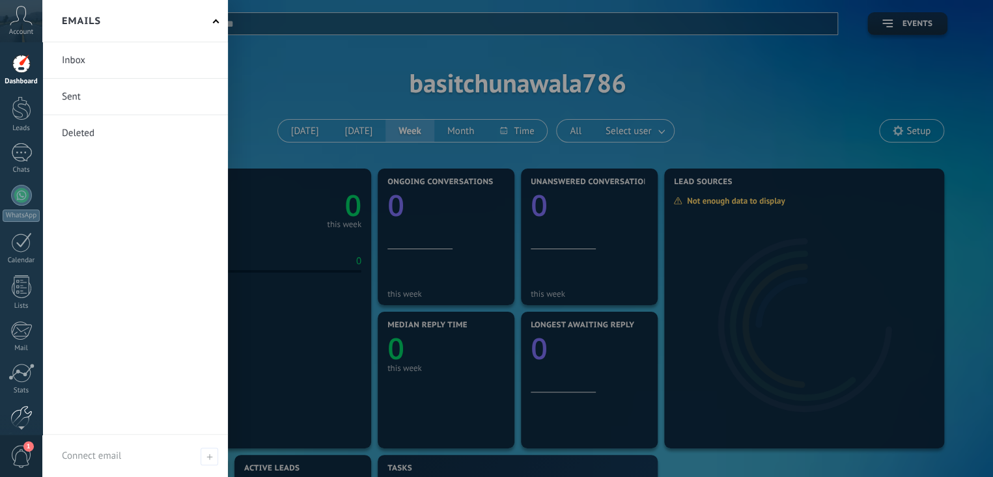
click at [26, 410] on div at bounding box center [21, 417] width 22 height 23
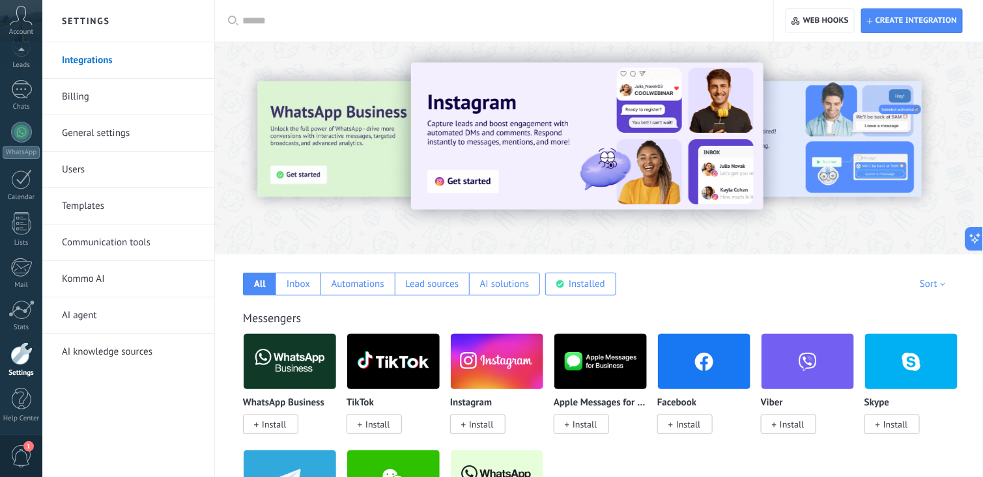
click at [75, 171] on link "Users" at bounding box center [131, 170] width 139 height 36
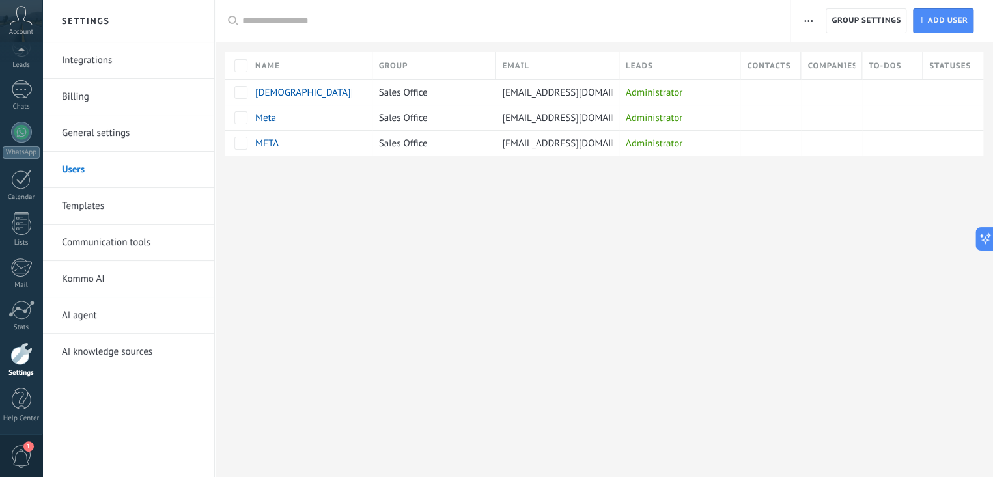
click at [548, 231] on div "Settings Integrations Billing General settings Users Templates Communication to…" at bounding box center [517, 238] width 951 height 477
click at [265, 145] on span "META" at bounding box center [266, 143] width 23 height 12
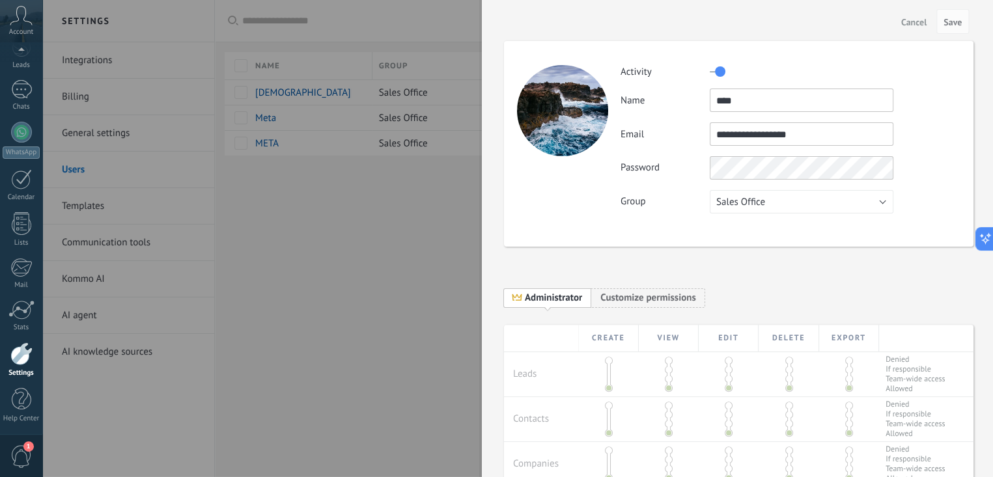
click at [754, 133] on input "**********" at bounding box center [802, 133] width 184 height 23
click at [746, 133] on input "**********" at bounding box center [802, 133] width 184 height 23
type input "**********"
click at [956, 15] on button "Save" at bounding box center [952, 21] width 33 height 25
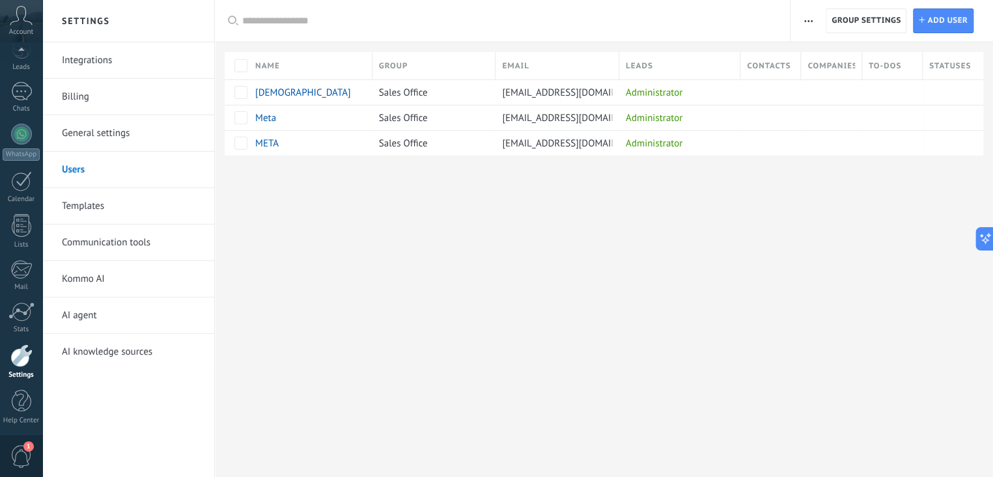
scroll to position [63, 0]
click at [716, 141] on div "Administrator" at bounding box center [676, 143] width 115 height 25
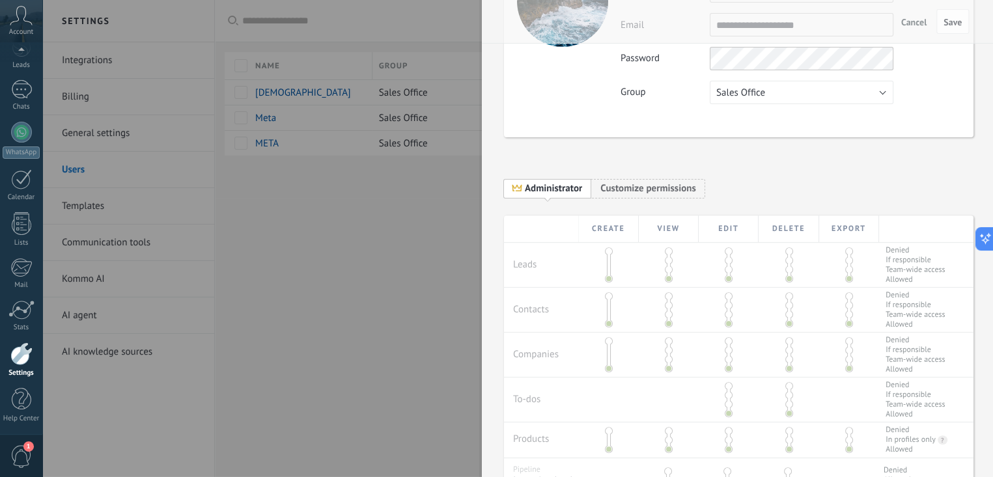
scroll to position [44, 0]
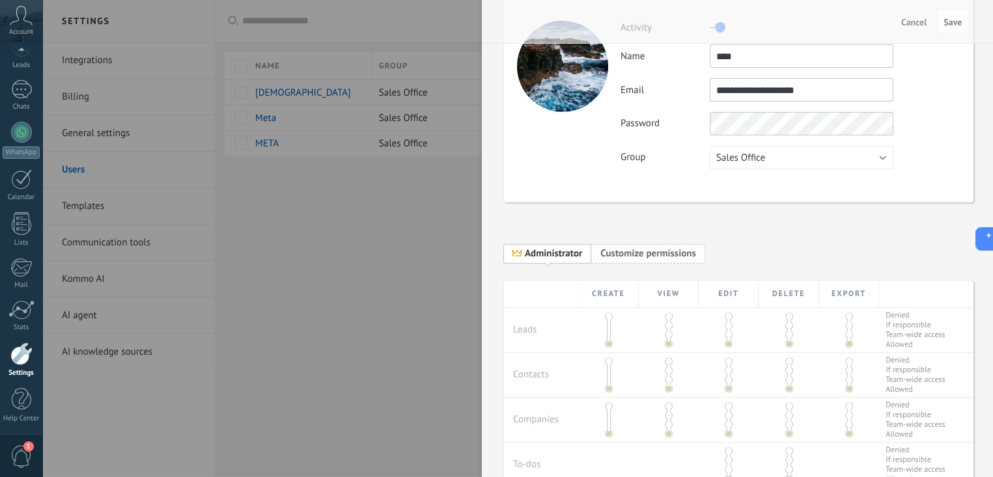
click at [621, 247] on span "Customize permissions" at bounding box center [647, 253] width 95 height 12
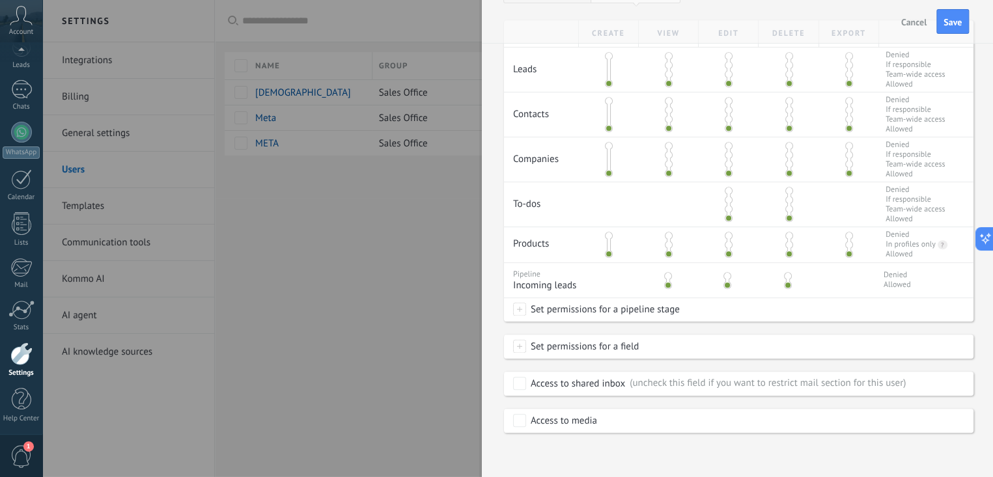
scroll to position [109, 0]
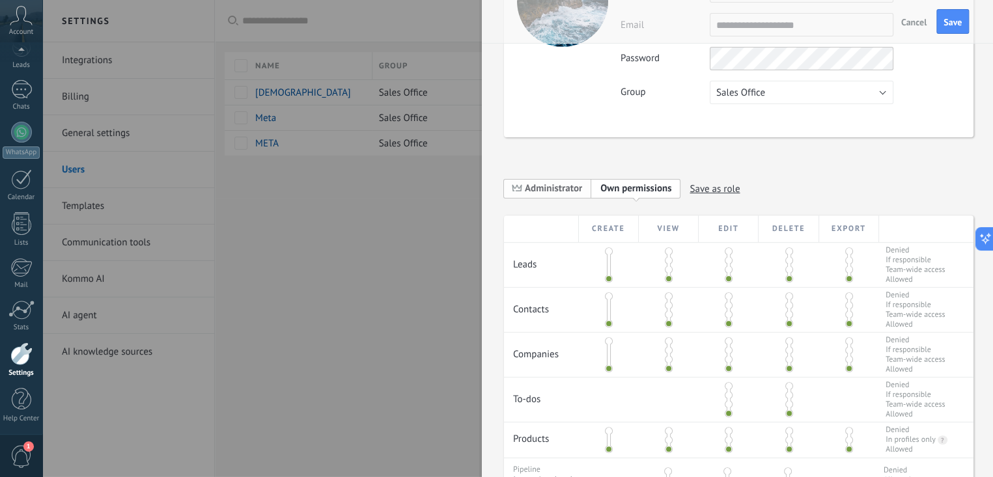
click at [539, 186] on span "Administrator" at bounding box center [553, 188] width 57 height 12
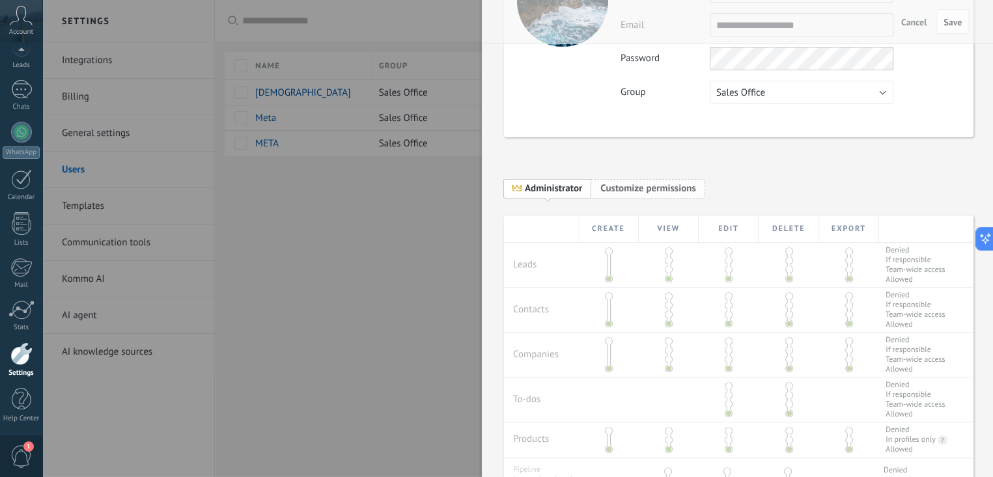
click at [631, 182] on span "Customize permissions" at bounding box center [647, 188] width 95 height 12
click at [606, 253] on span at bounding box center [609, 251] width 8 height 8
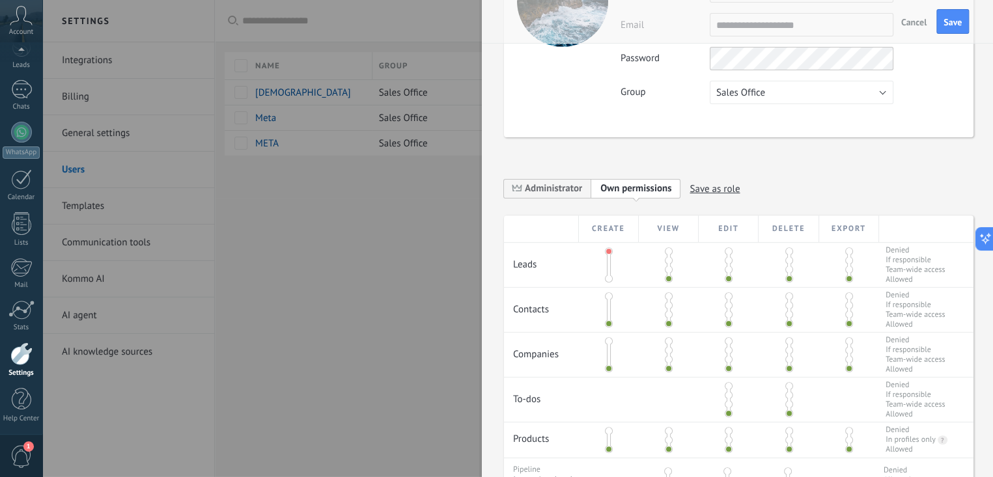
click at [667, 250] on span at bounding box center [669, 251] width 8 height 8
click at [605, 295] on span at bounding box center [609, 296] width 8 height 8
click at [553, 184] on span "Administrator" at bounding box center [553, 188] width 57 height 12
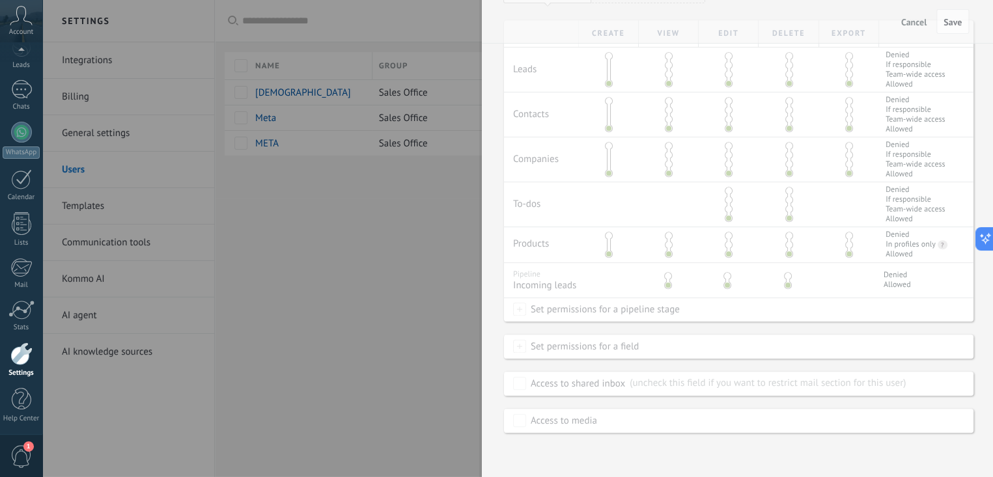
scroll to position [44, 0]
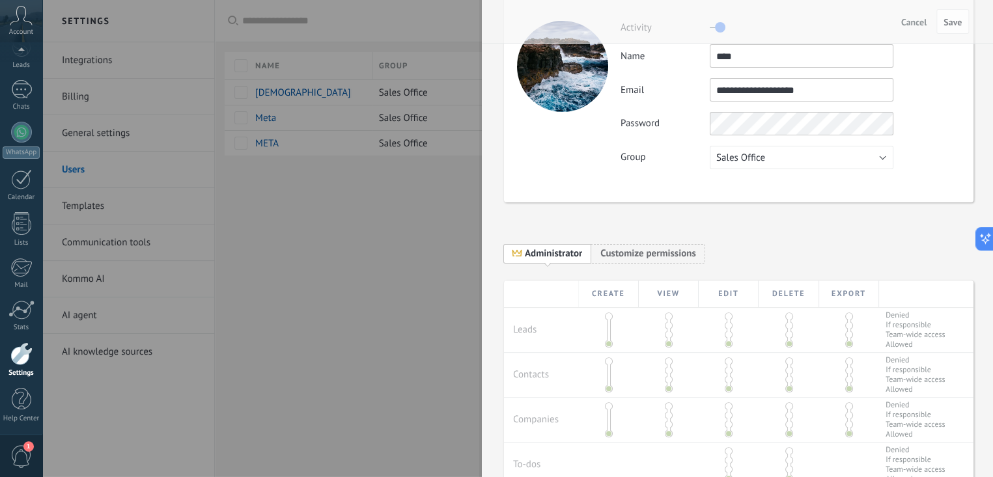
drag, startPoint x: 859, startPoint y: 85, endPoint x: 656, endPoint y: 88, distance: 203.2
click at [657, 89] on div "**********" at bounding box center [790, 89] width 339 height 23
click at [771, 93] on input "**********" at bounding box center [802, 89] width 184 height 23
type input "**********"
click at [961, 21] on span "Save" at bounding box center [953, 22] width 18 height 9
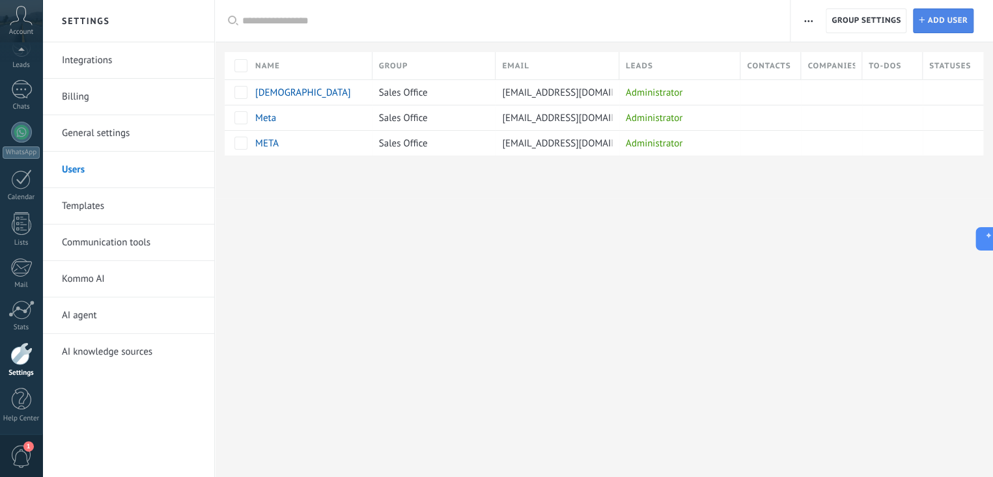
click at [932, 22] on span "Add user" at bounding box center [947, 20] width 40 height 23
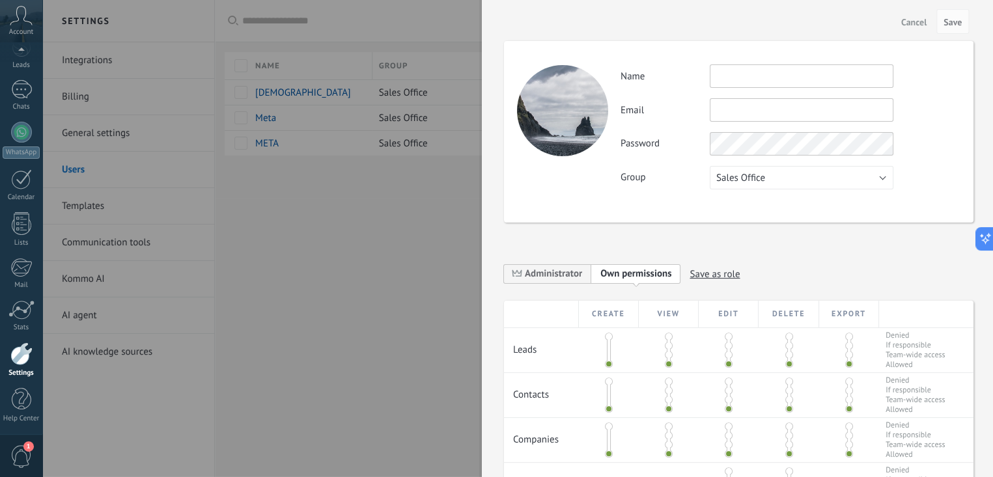
click at [777, 79] on input "text" at bounding box center [802, 75] width 184 height 23
type input "****"
click at [772, 120] on input "text" at bounding box center [802, 109] width 184 height 23
paste input "**********"
type input "**********"
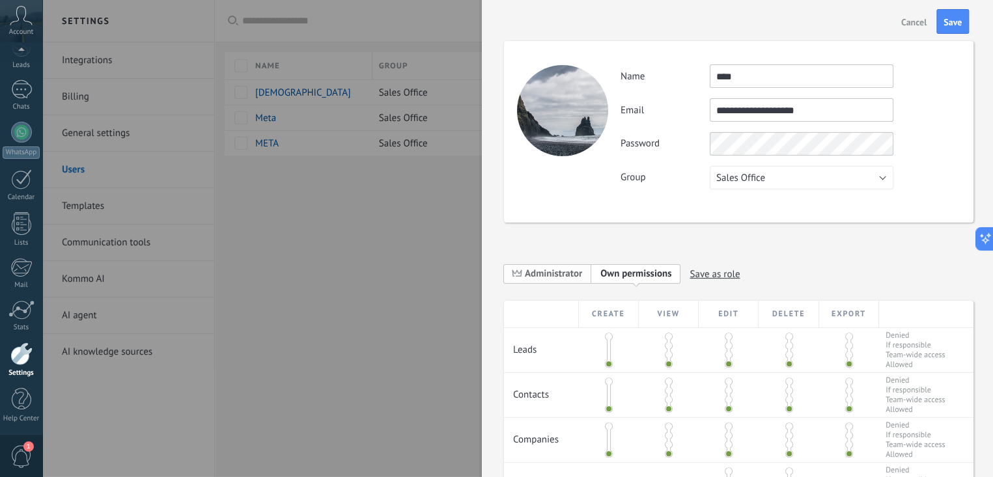
click at [546, 273] on span "Administrator" at bounding box center [553, 274] width 57 height 12
click at [959, 28] on button "Save" at bounding box center [952, 21] width 33 height 25
